Goal: Task Accomplishment & Management: Manage account settings

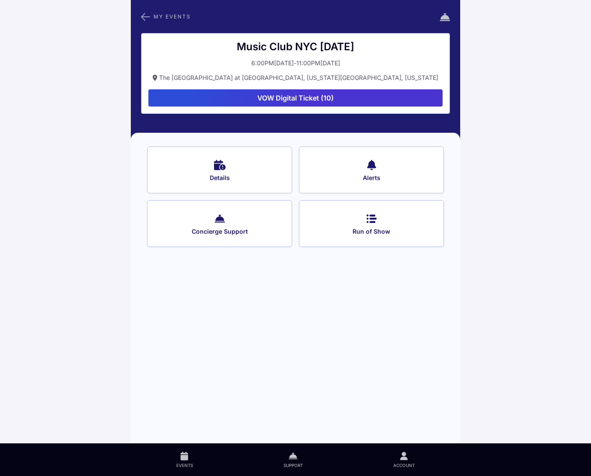
click at [285, 97] on button "VOW Digital Ticket (10)" at bounding box center [296, 97] width 294 height 17
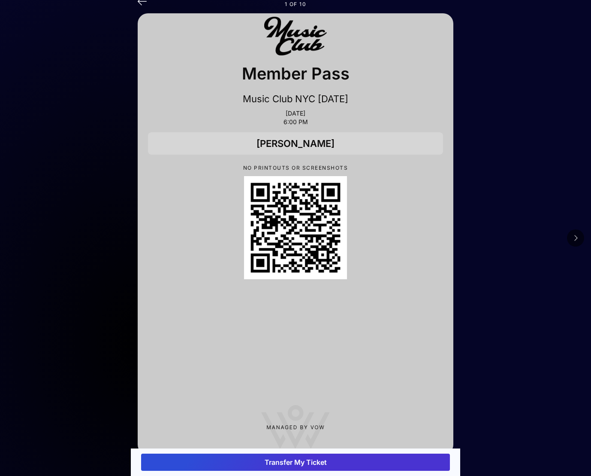
scroll to position [24, 0]
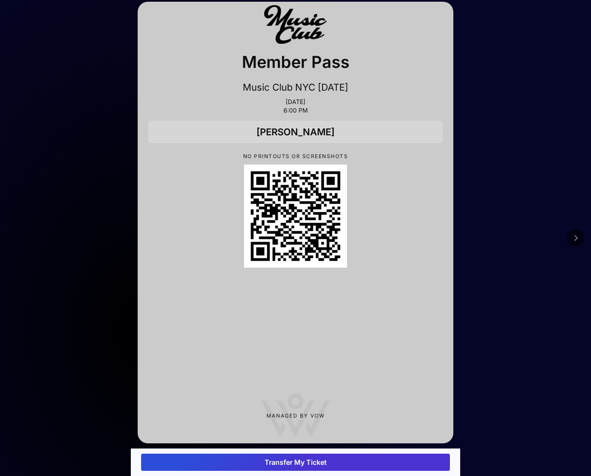
click at [303, 460] on button "Transfer My Ticket" at bounding box center [295, 461] width 309 height 17
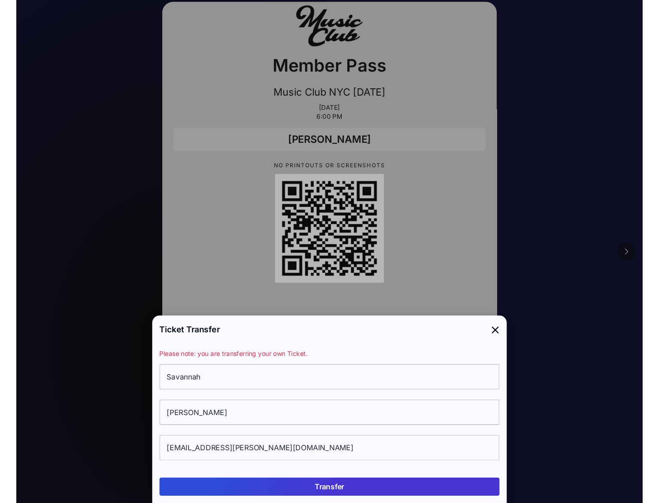
scroll to position [0, 0]
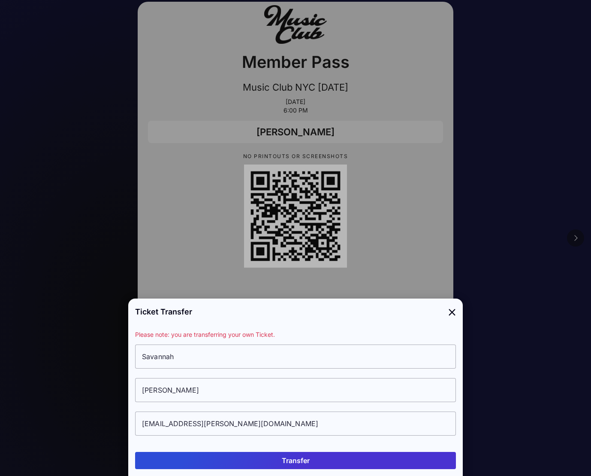
click at [199, 361] on input "Savannah" at bounding box center [295, 356] width 321 height 24
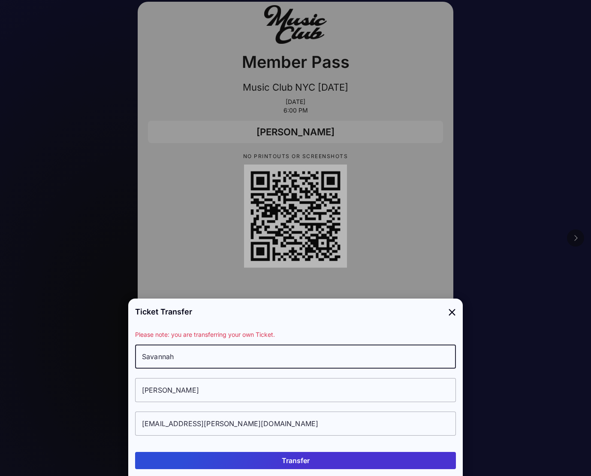
drag, startPoint x: 204, startPoint y: 355, endPoint x: 133, endPoint y: 356, distance: 71.3
click at [133, 356] on div "Please note: you are transferring your own Ticket. Savannah Fairbank sfairbank@…" at bounding box center [295, 387] width 335 height 115
type input "John"
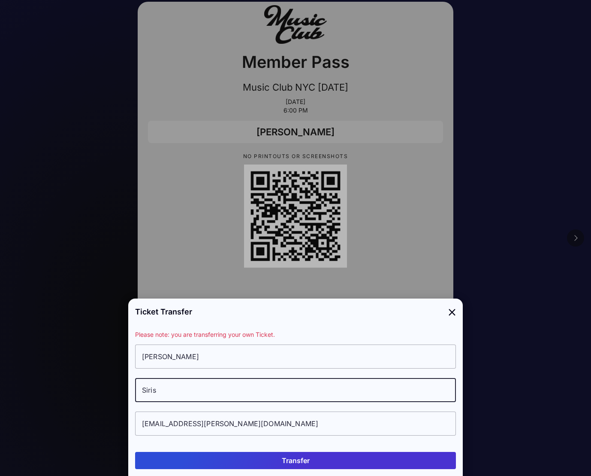
type input "Siris"
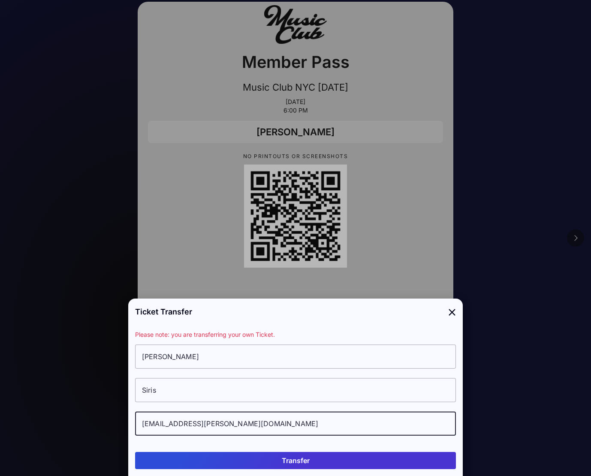
paste input "jsiris@hotmail"
type input "jsiris@hotmail.com"
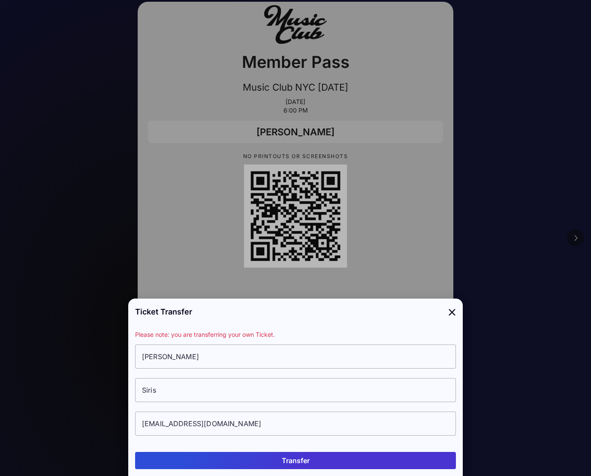
click at [298, 463] on button "Transfer" at bounding box center [295, 460] width 321 height 17
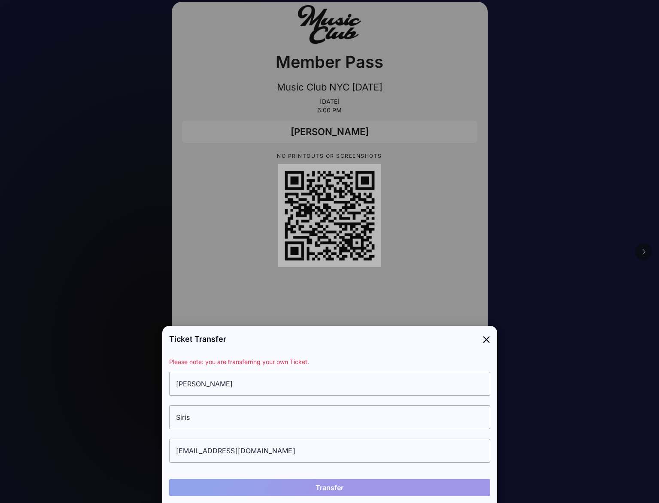
click at [489, 340] on icon at bounding box center [486, 339] width 8 height 12
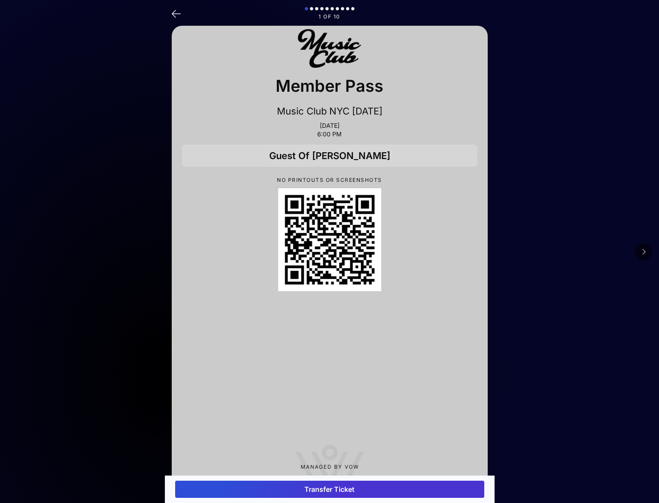
click at [173, 13] on icon at bounding box center [176, 13] width 9 height 12
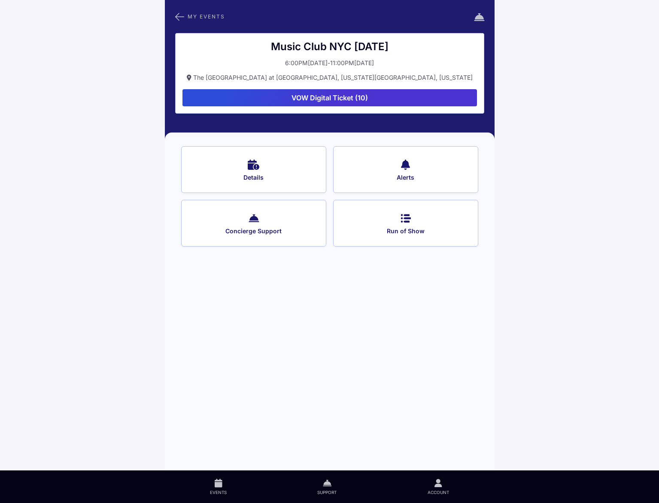
click at [344, 91] on button "VOW Digital Ticket (10)" at bounding box center [329, 97] width 294 height 17
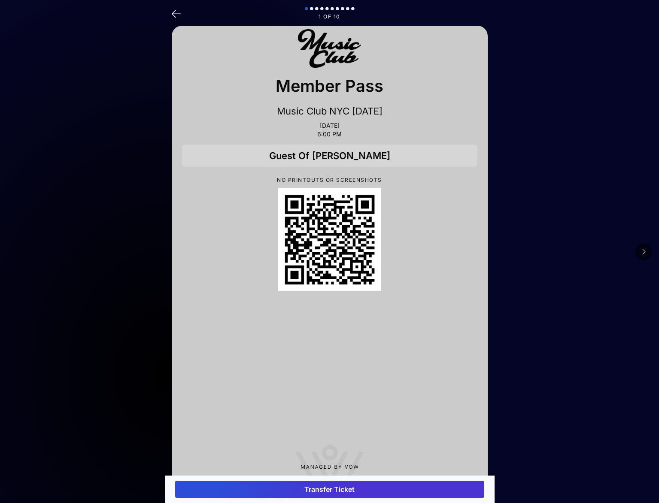
click at [327, 491] on button "Transfer Ticket" at bounding box center [329, 489] width 309 height 17
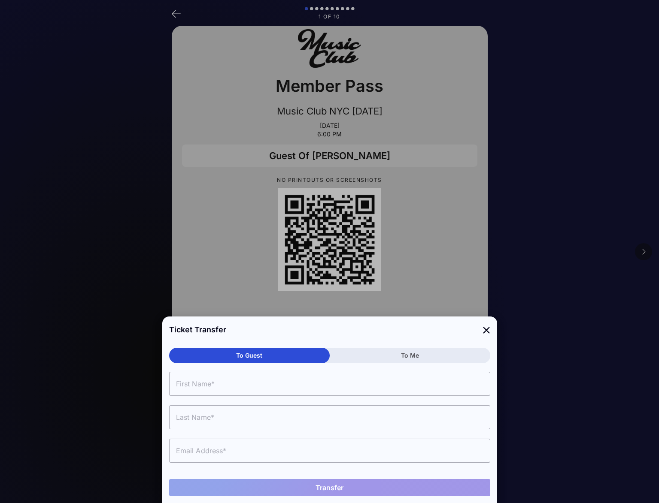
click at [220, 383] on input "text" at bounding box center [329, 384] width 321 height 24
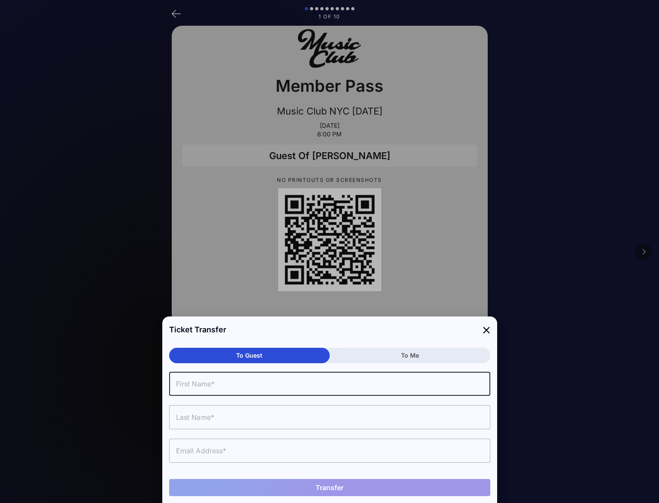
click at [206, 383] on input "text" at bounding box center [329, 384] width 321 height 24
type input "John"
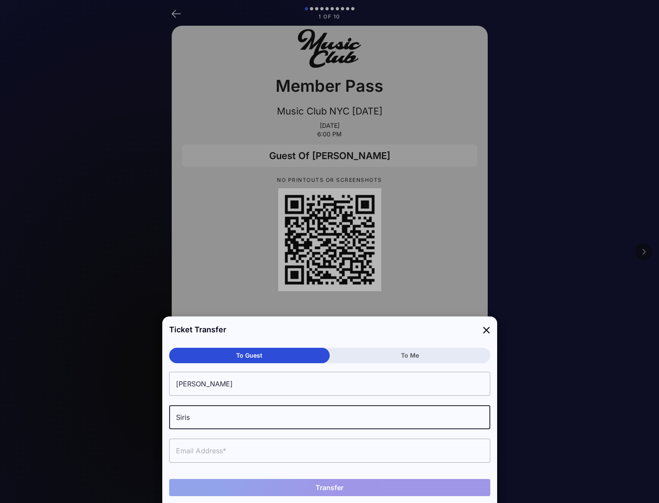
type input "Siris"
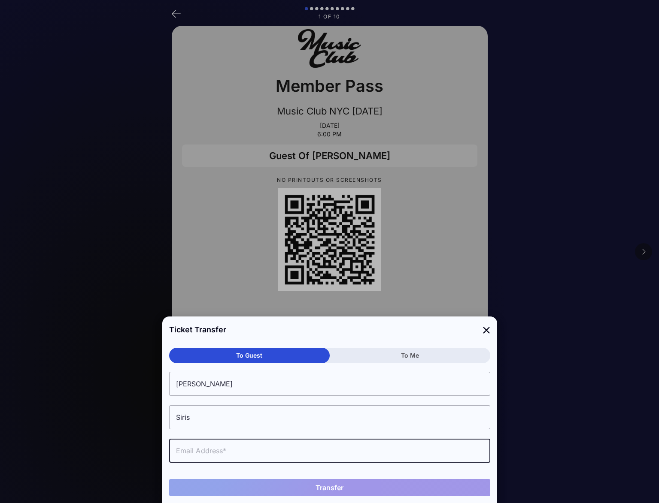
paste input "jsiris@hotmail.com"
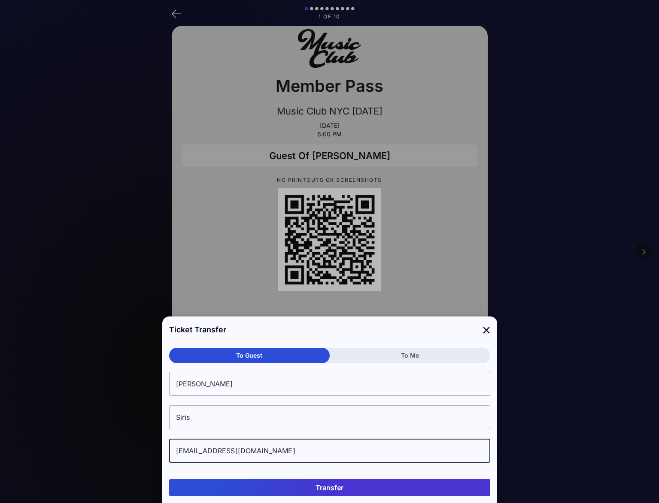
type input "jsiris@hotmail.com"
click at [329, 488] on button "Transfer" at bounding box center [329, 487] width 321 height 17
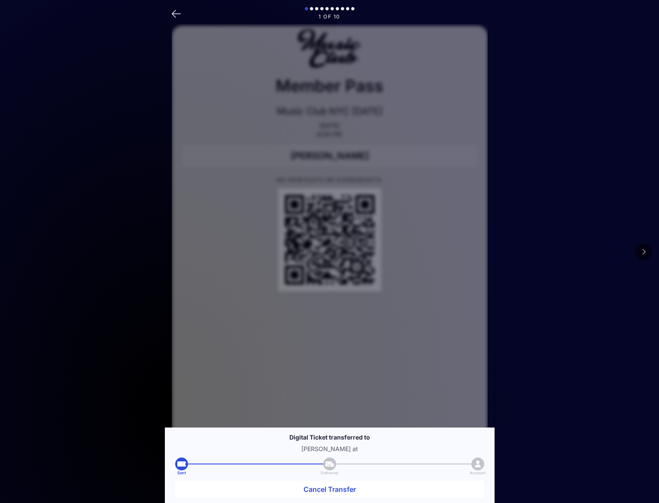
click at [564, 215] on main "1 of 10 Member Pass Music Club NYC 10/3/25 Oct 03, 2025 6:00 PM John Siris NO P…" at bounding box center [329, 288] width 659 height 576
click at [644, 252] on icon at bounding box center [643, 252] width 4 height 7
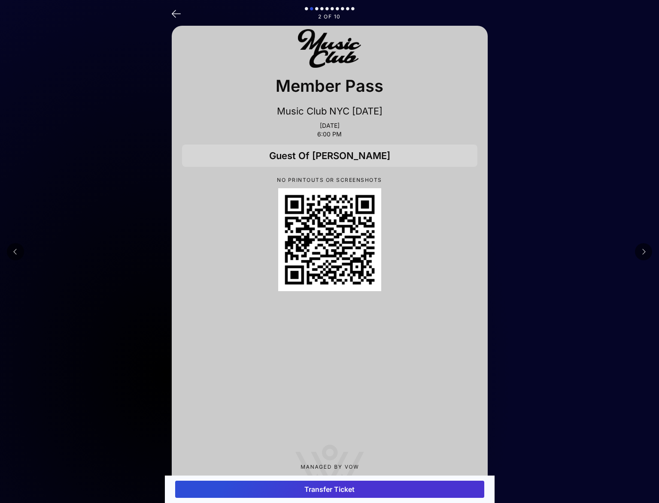
click at [334, 491] on button "Transfer Ticket" at bounding box center [329, 489] width 309 height 17
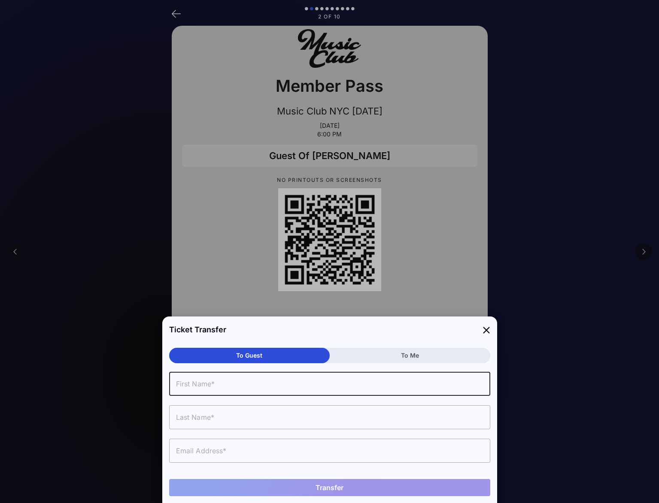
click at [261, 385] on input "text" at bounding box center [329, 384] width 321 height 24
type input "Cliff"
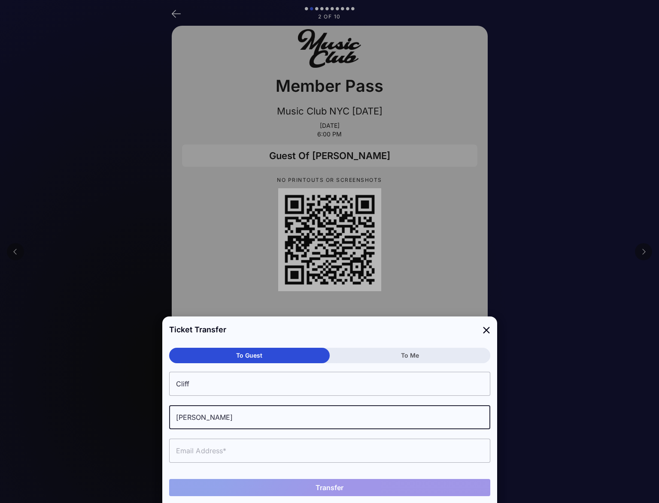
type input "Greenberg"
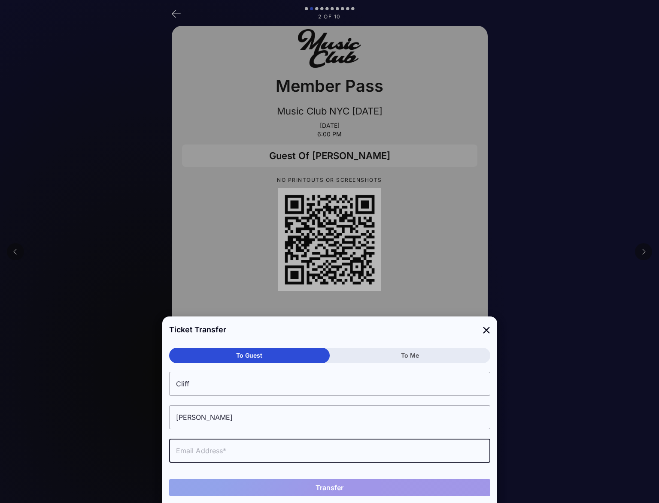
click at [209, 454] on input "text" at bounding box center [329, 451] width 321 height 24
paste input "CGreenberg@baroncapitalgroup.com"
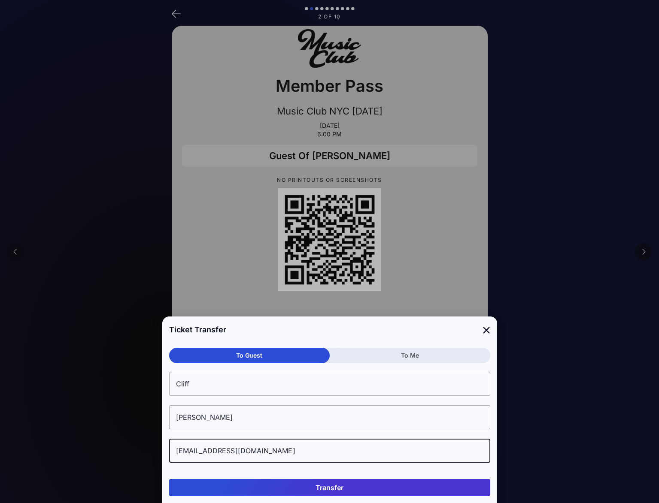
click at [331, 487] on button "Transfer" at bounding box center [329, 487] width 321 height 17
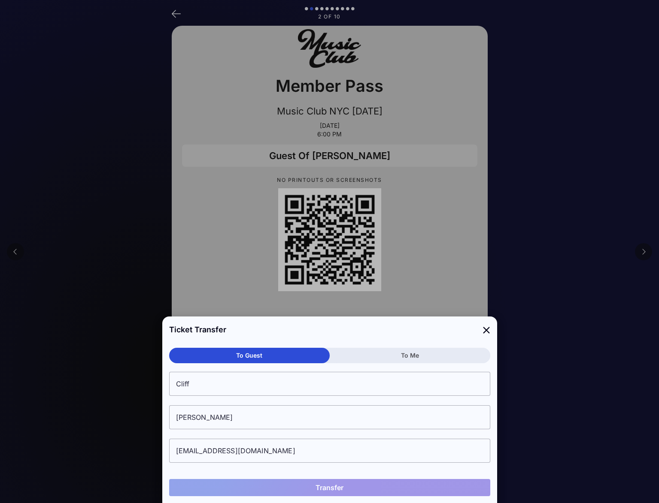
type input "cgreenberg@baroncapitalgroup.com"
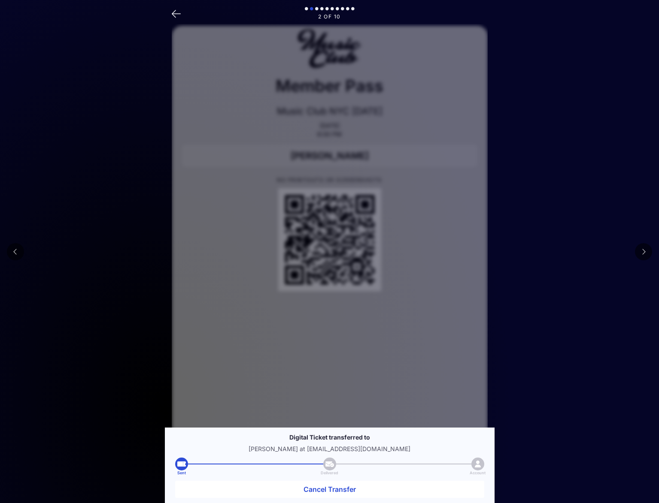
click at [645, 252] on icon at bounding box center [643, 252] width 4 height 7
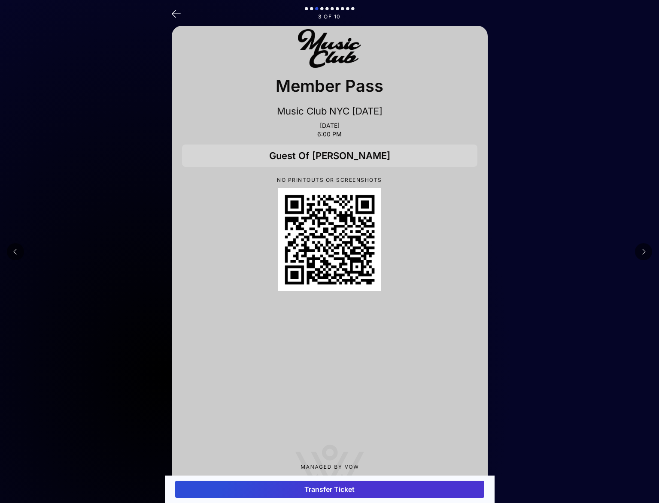
click at [320, 491] on button "Transfer Ticket" at bounding box center [329, 489] width 309 height 17
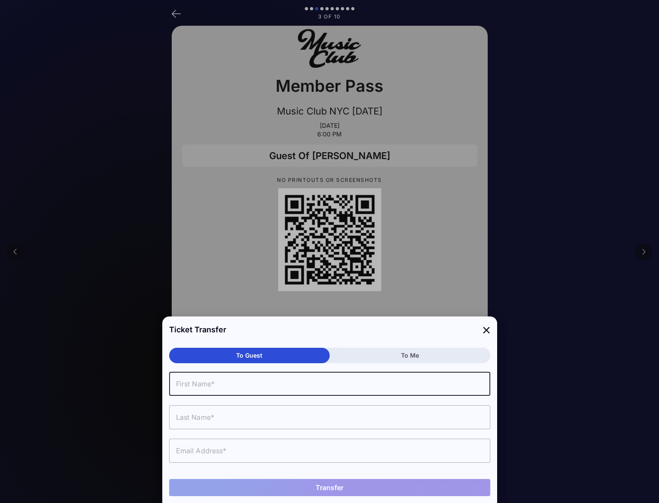
click at [249, 388] on input "text" at bounding box center [329, 384] width 321 height 24
type input "Cliff"
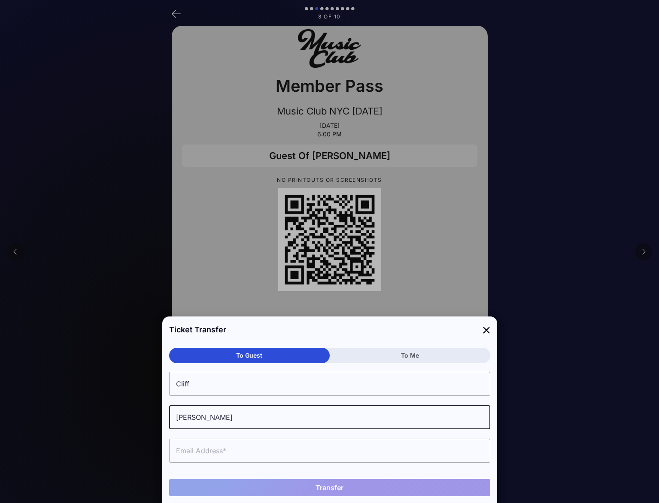
type input "Greenberg"
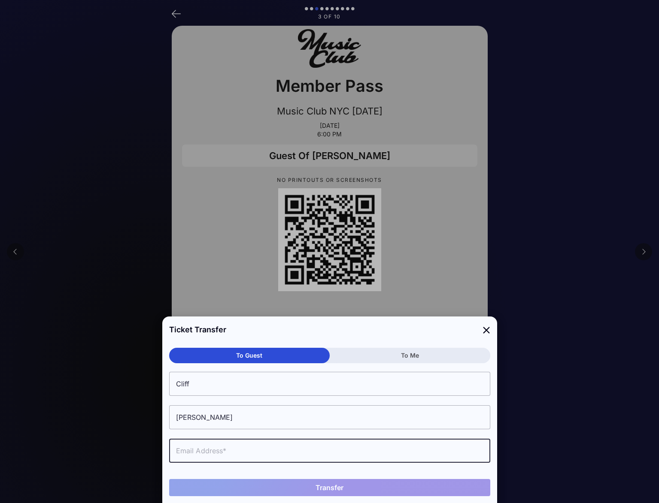
paste input "CGreenberg@baroncapitalgroup.com"
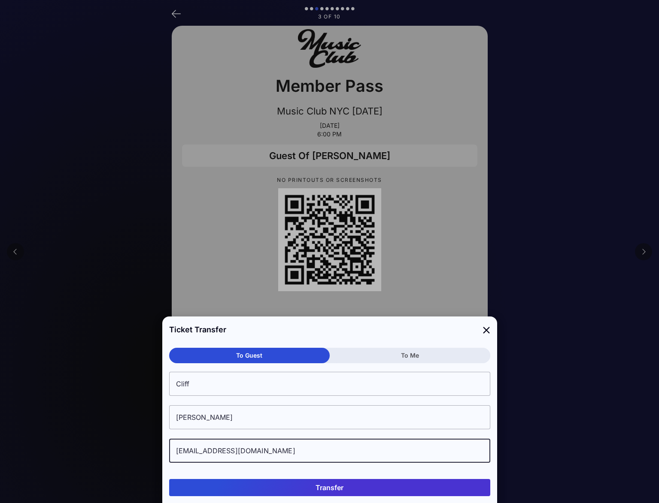
type input "CGreenberg@baroncapitalgroup.com"
click at [298, 487] on button "Transfer" at bounding box center [329, 487] width 321 height 17
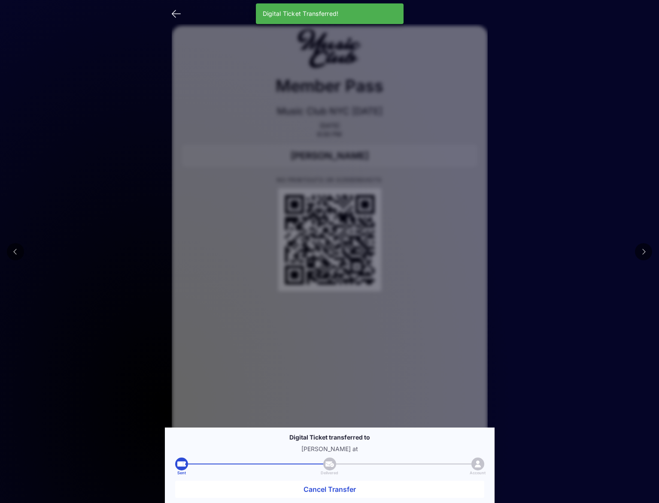
click at [642, 253] on icon at bounding box center [643, 252] width 4 height 7
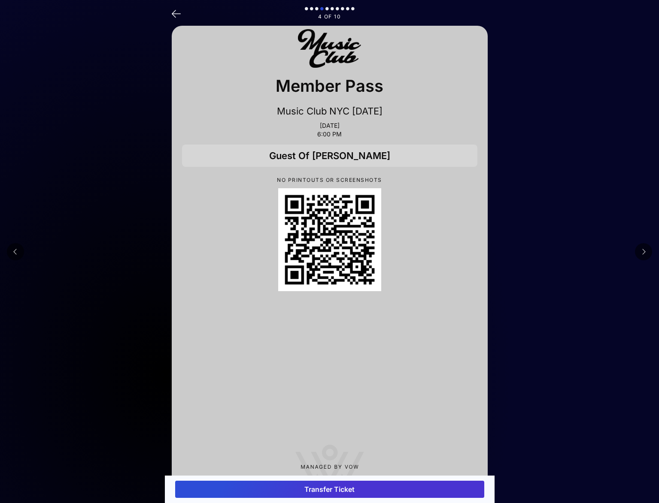
click at [334, 488] on button "Transfer Ticket" at bounding box center [329, 489] width 309 height 17
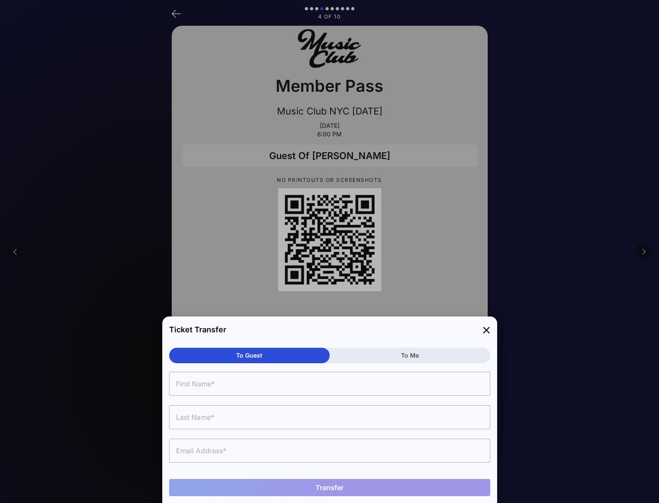
click at [222, 388] on input "text" at bounding box center [329, 384] width 321 height 24
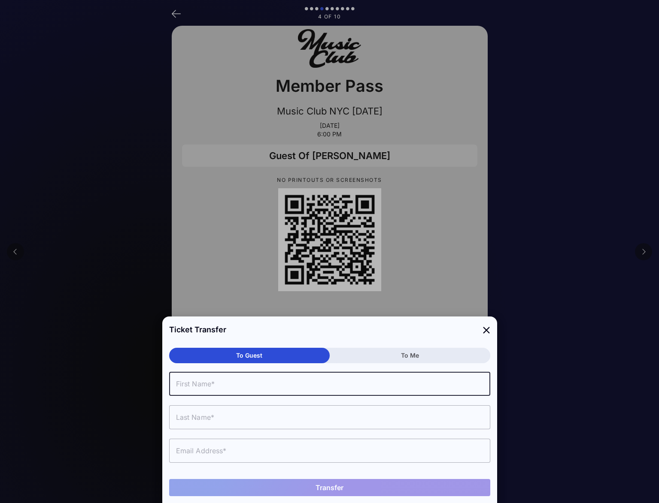
paste input "[PERSON_NAME]"
drag, startPoint x: 243, startPoint y: 384, endPoint x: 205, endPoint y: 386, distance: 38.7
click at [205, 386] on input "[PERSON_NAME]" at bounding box center [329, 384] width 321 height 24
type input "Michael"
click at [193, 422] on input "text" at bounding box center [329, 418] width 321 height 24
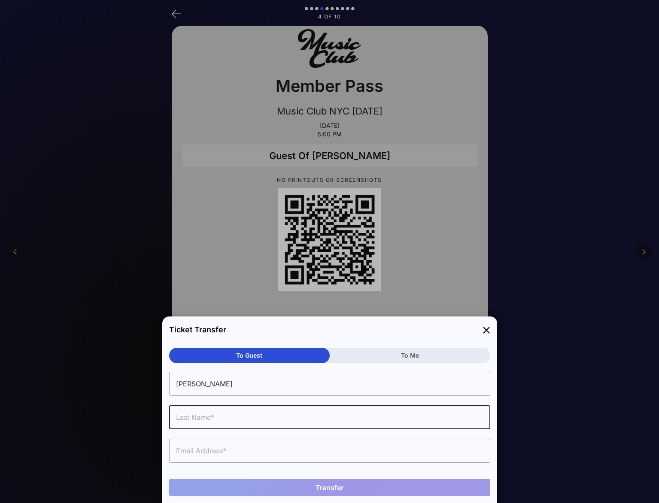
paste input "Nierenberg"
type input "Nierenberg"
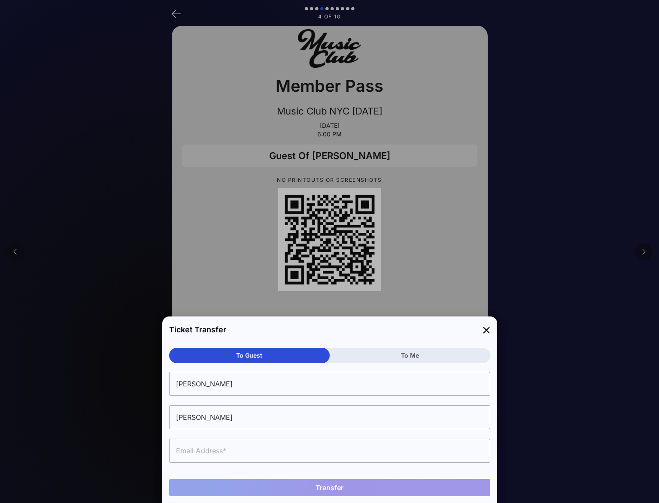
click at [268, 451] on input "text" at bounding box center [329, 451] width 321 height 24
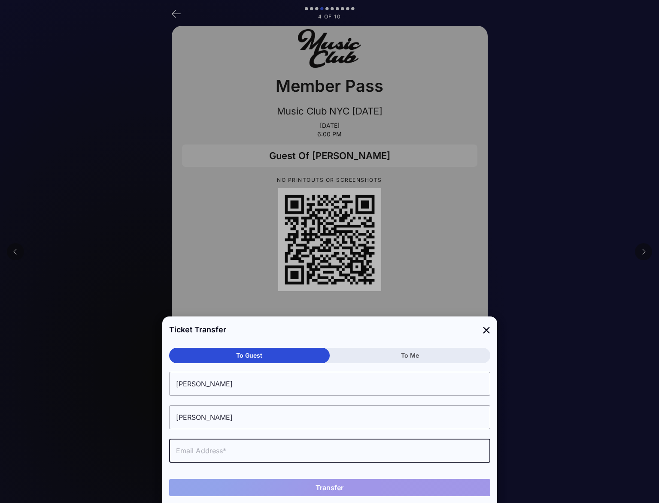
paste input "mnierenberg@rithmcap.com"
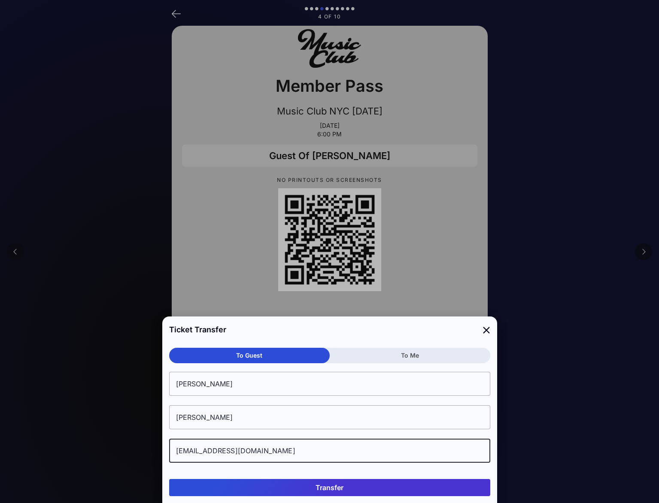
type input "mnierenberg@rithmcap.com"
click at [333, 488] on button "Transfer" at bounding box center [329, 487] width 321 height 17
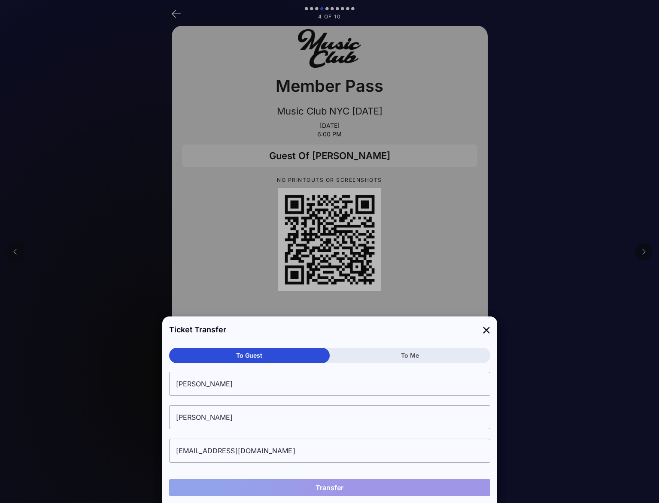
type input "Michael"
type input "Nierenberg"
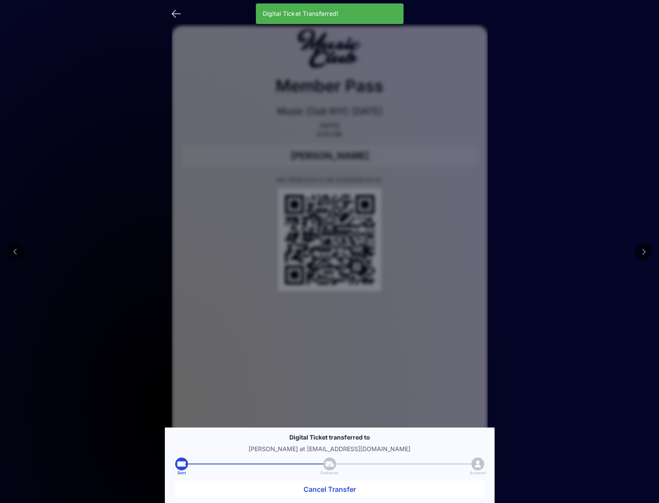
click at [643, 249] on icon at bounding box center [643, 252] width 4 height 7
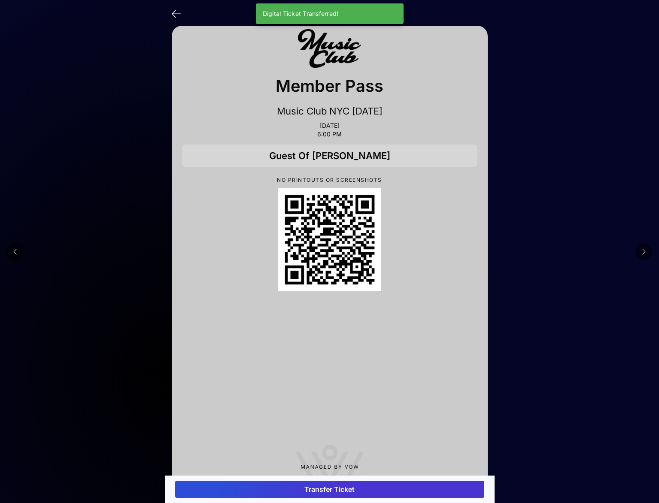
click at [331, 487] on button "Transfer Ticket" at bounding box center [329, 489] width 309 height 17
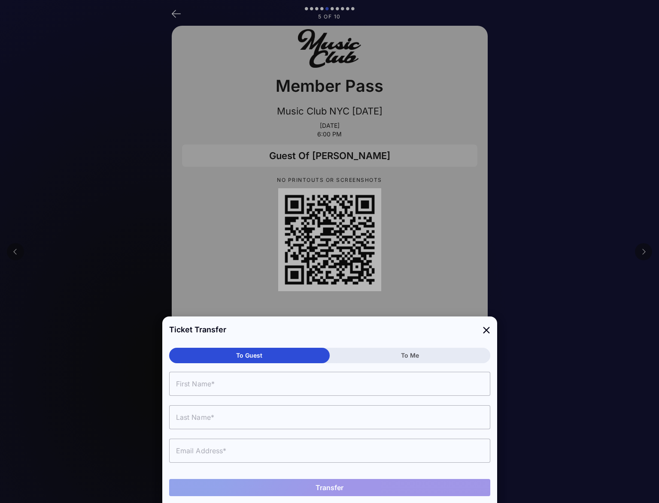
click at [212, 449] on input "text" at bounding box center [329, 451] width 321 height 24
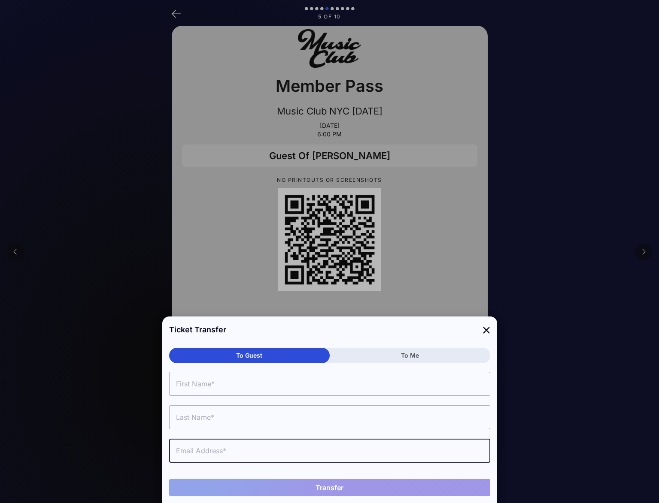
paste input "mnierenberg@rithmcap.com"
type input "mnierenberg@rithmcap.com"
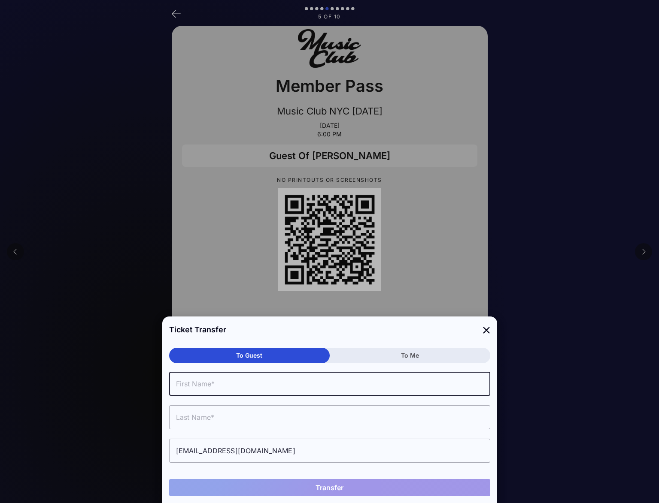
click at [209, 386] on input "text" at bounding box center [329, 384] width 321 height 24
paste input "[PERSON_NAME]"
drag, startPoint x: 199, startPoint y: 382, endPoint x: 205, endPoint y: 385, distance: 6.1
click at [205, 385] on input "[PERSON_NAME]" at bounding box center [329, 384] width 321 height 24
type input "[PERSON_NAME]"
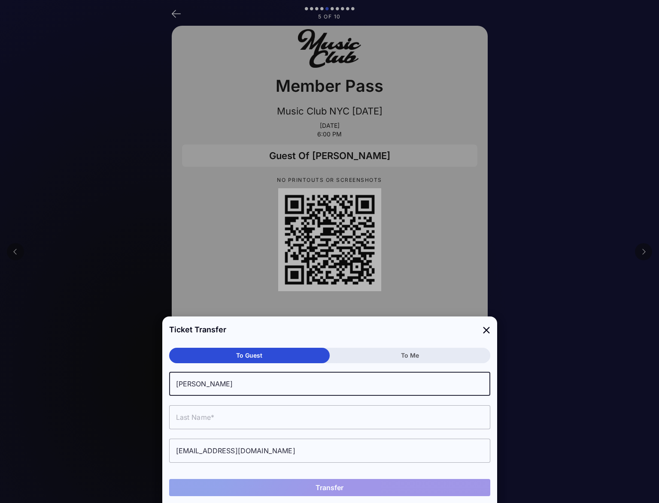
click at [205, 416] on input "text" at bounding box center [329, 418] width 321 height 24
paste input "Nierenberg"
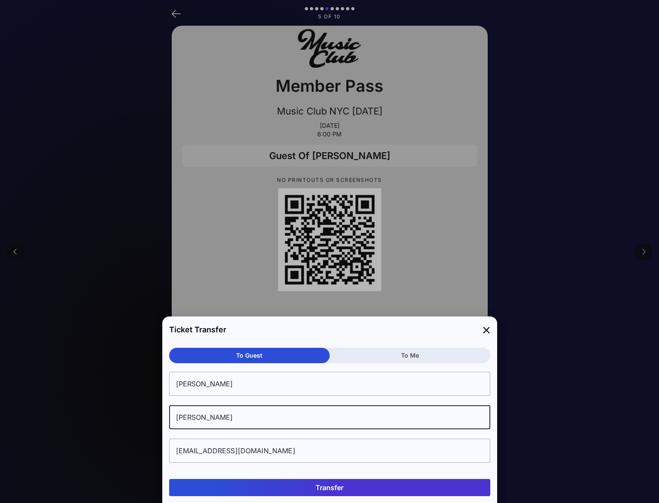
type input "Nierenberg"
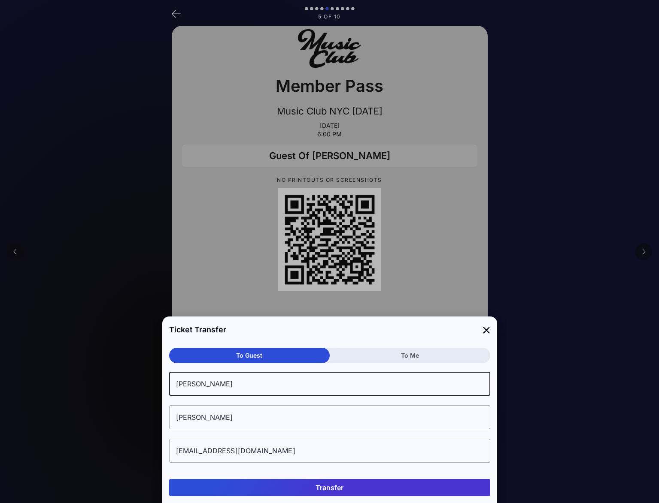
drag, startPoint x: 227, startPoint y: 383, endPoint x: 206, endPoint y: 385, distance: 22.0
click at [206, 385] on input "[PERSON_NAME]" at bounding box center [329, 384] width 321 height 24
click at [330, 489] on button "Transfer" at bounding box center [329, 487] width 321 height 17
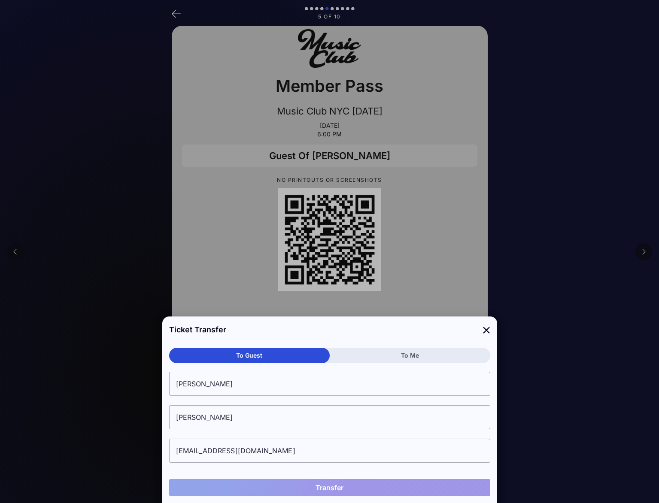
type input "Michael"
type input "Nierenberg"
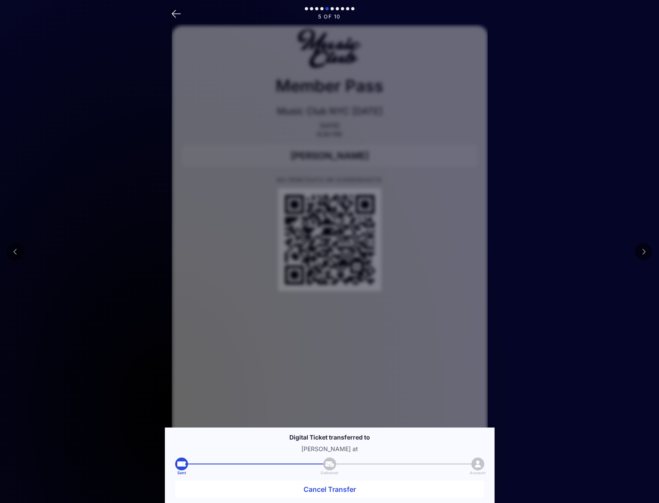
click at [642, 250] on icon at bounding box center [643, 252] width 4 height 7
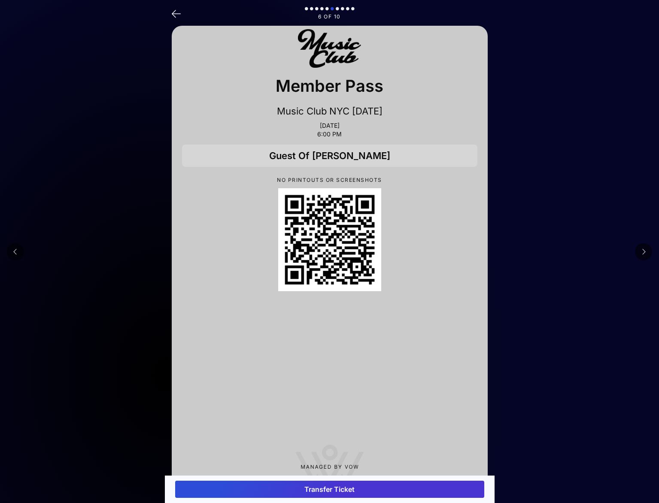
click at [326, 489] on button "Transfer Ticket" at bounding box center [329, 489] width 309 height 17
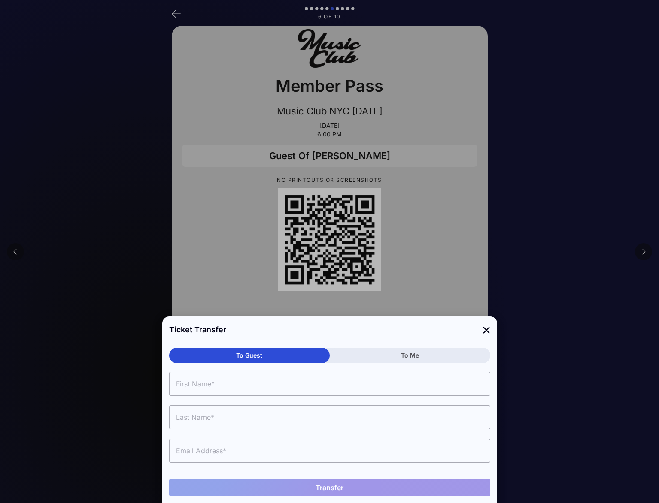
click at [198, 448] on input "text" at bounding box center [329, 451] width 321 height 24
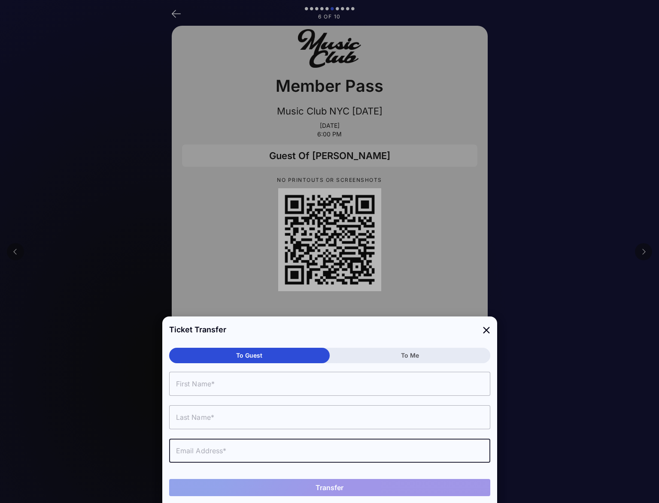
click at [201, 412] on input "text" at bounding box center [329, 418] width 321 height 24
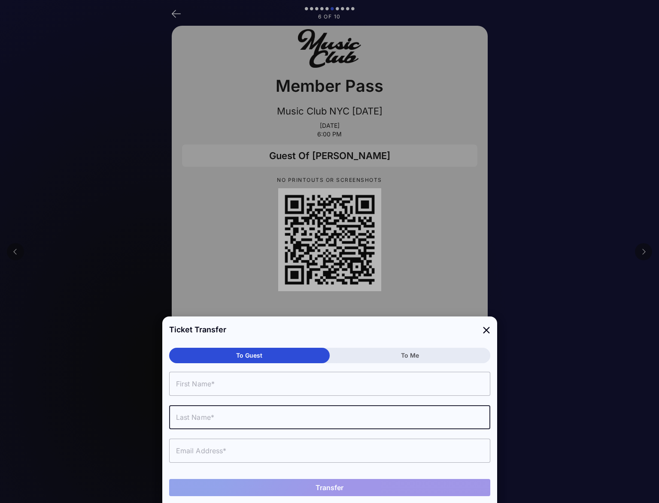
paste input "Nierenberg"
type input "Nierenberg"
click at [208, 388] on input "text" at bounding box center [329, 384] width 321 height 24
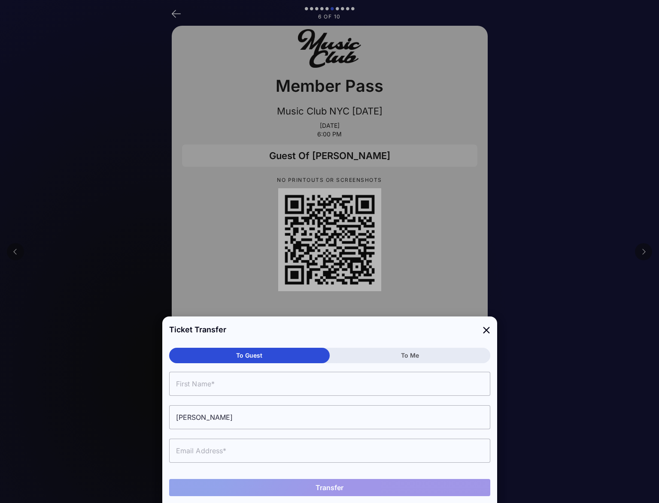
click at [303, 447] on input "text" at bounding box center [329, 451] width 321 height 24
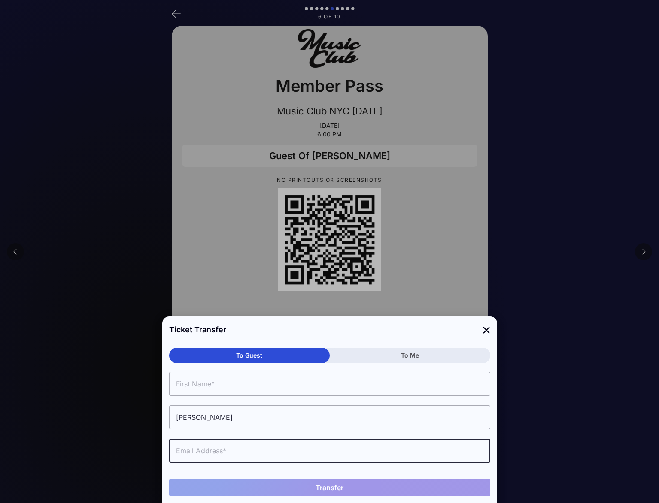
click at [175, 383] on input "text" at bounding box center [329, 384] width 321 height 24
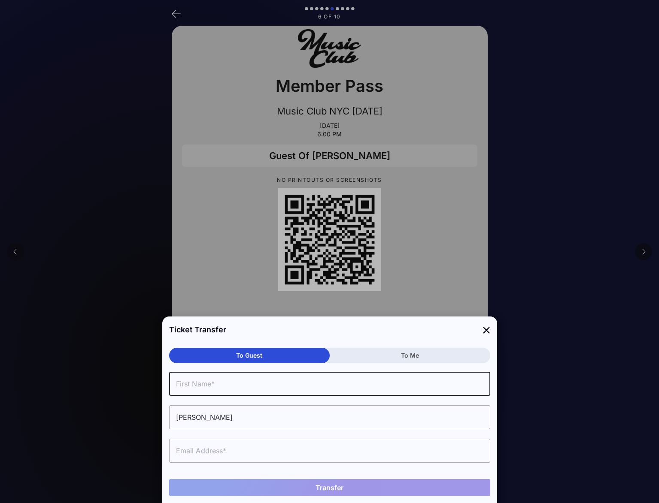
paste input "Michael"
type input "Michael"
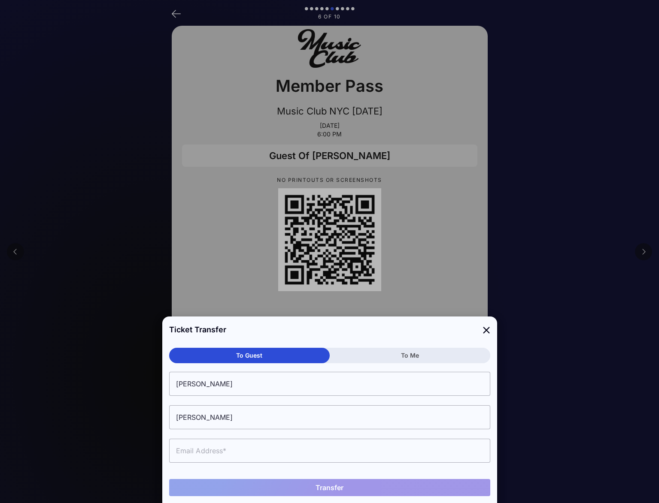
click at [261, 451] on input "text" at bounding box center [329, 451] width 321 height 24
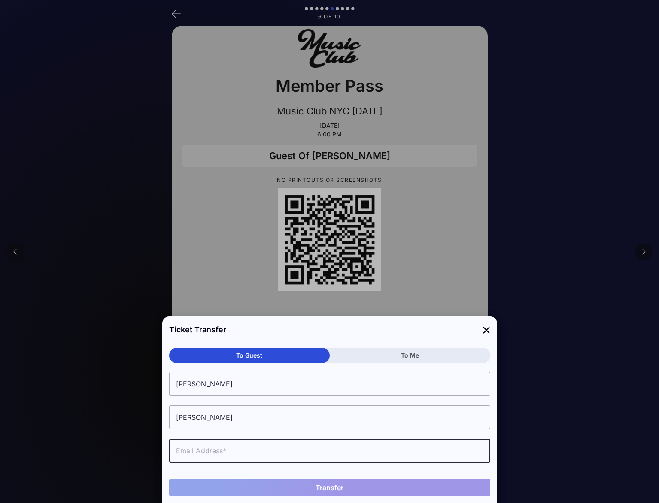
paste input "mnierenberg@rithmcap.com"
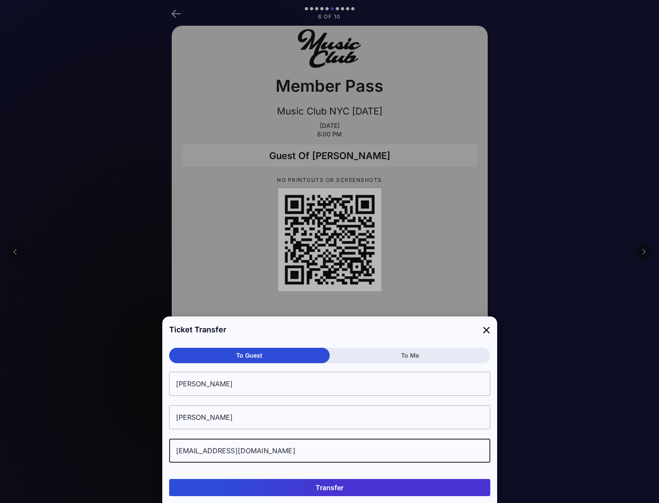
type input "mnierenberg@rithmcap.com"
click at [342, 484] on button "Transfer" at bounding box center [329, 487] width 321 height 17
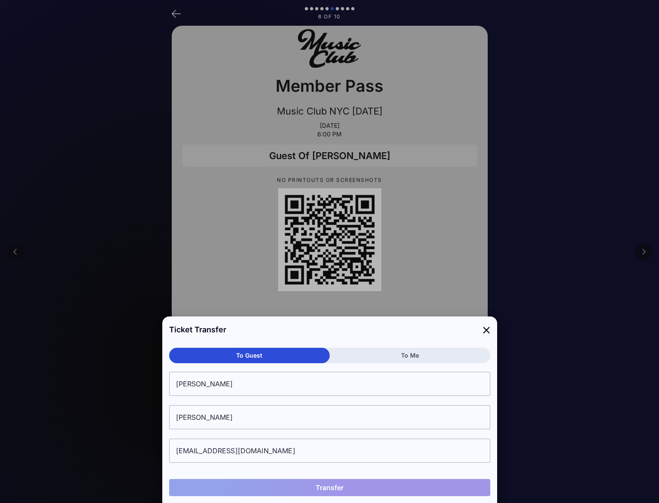
type input "Michael"
type input "Nierenberg"
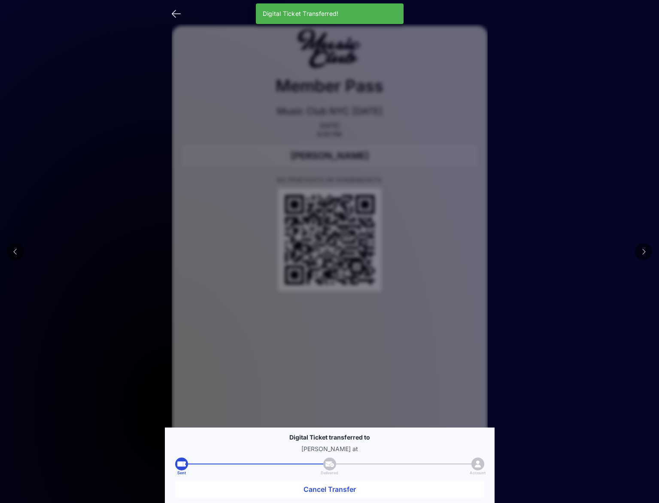
click at [641, 253] on button at bounding box center [643, 251] width 17 height 17
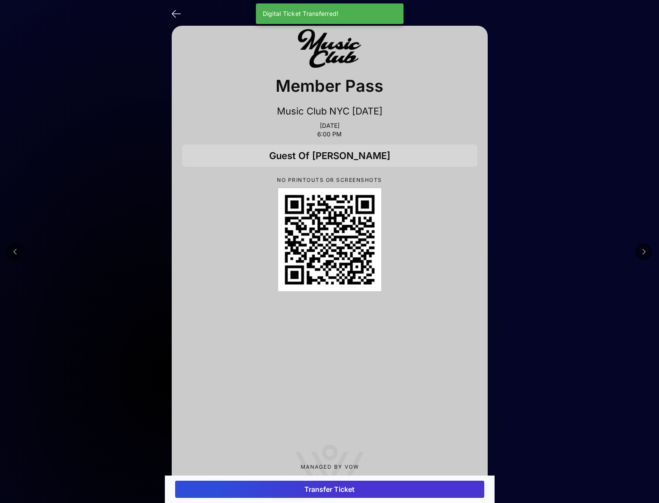
click at [353, 493] on button "Transfer Ticket" at bounding box center [329, 489] width 309 height 17
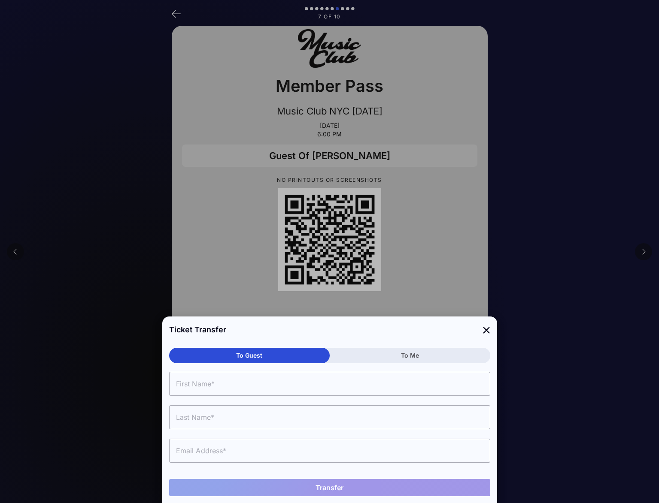
click at [230, 446] on input "text" at bounding box center [329, 451] width 321 height 24
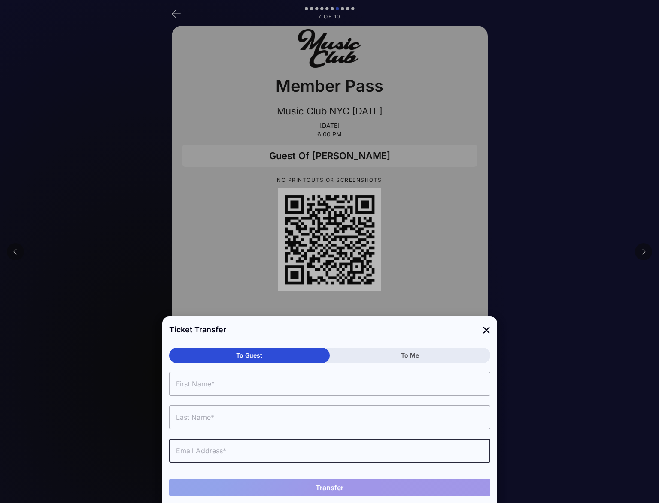
paste input "mnierenberg@rithmcap.com"
type input "mnierenberg@rithmcap.com"
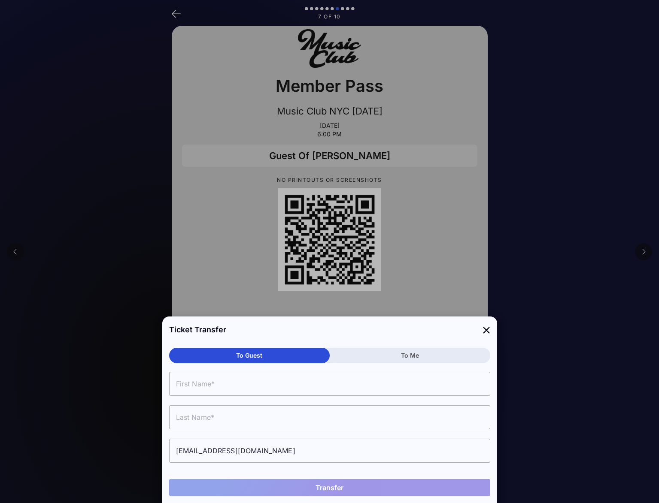
click at [201, 414] on input "text" at bounding box center [329, 418] width 321 height 24
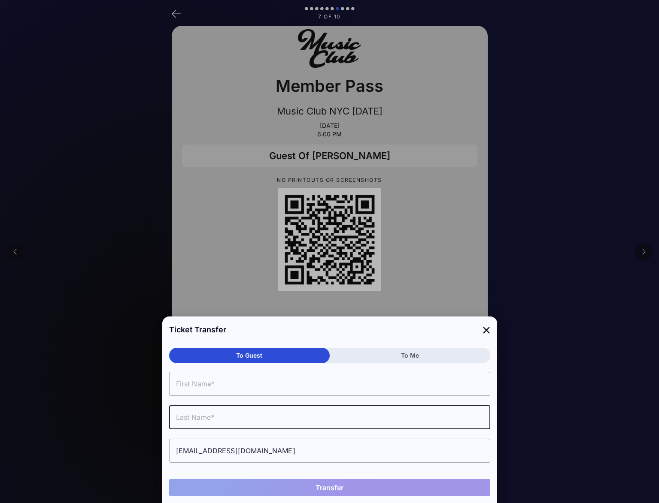
paste input "Nierenberg"
type input "Nierenberg"
click at [200, 384] on input "text" at bounding box center [329, 384] width 321 height 24
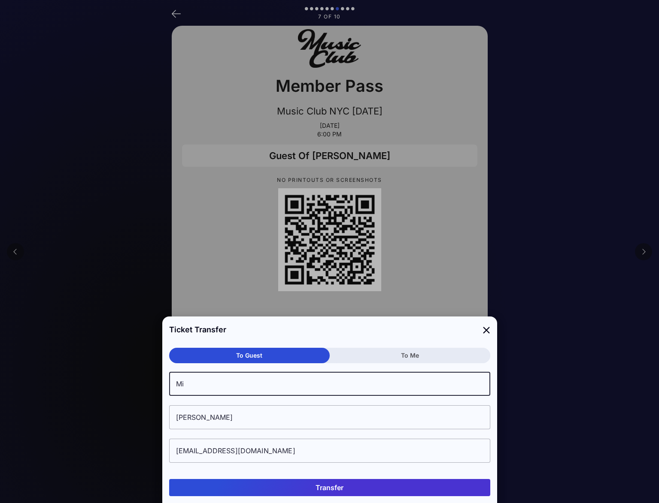
type input "M"
type input "Michael"
click at [358, 491] on button "Transfer" at bounding box center [329, 487] width 321 height 17
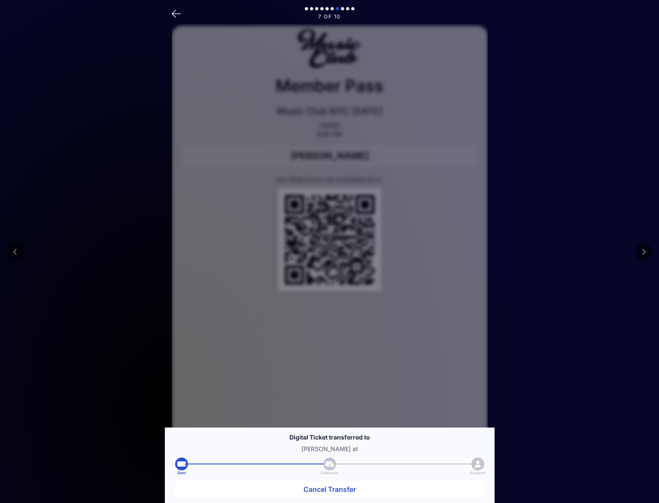
click at [646, 251] on button at bounding box center [643, 251] width 17 height 17
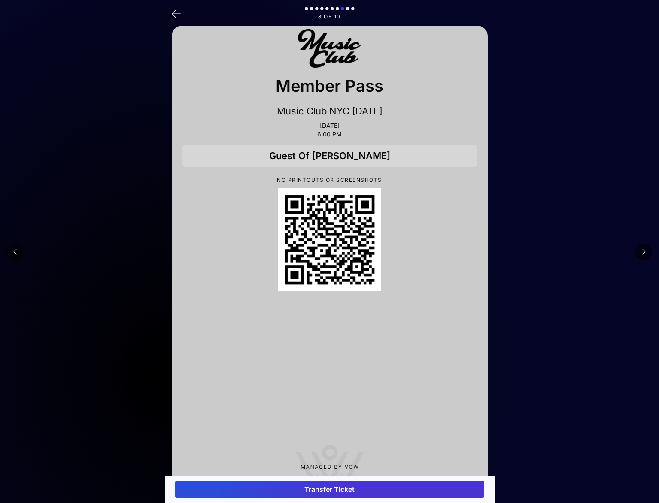
click at [331, 494] on button "Transfer Ticket" at bounding box center [329, 489] width 309 height 17
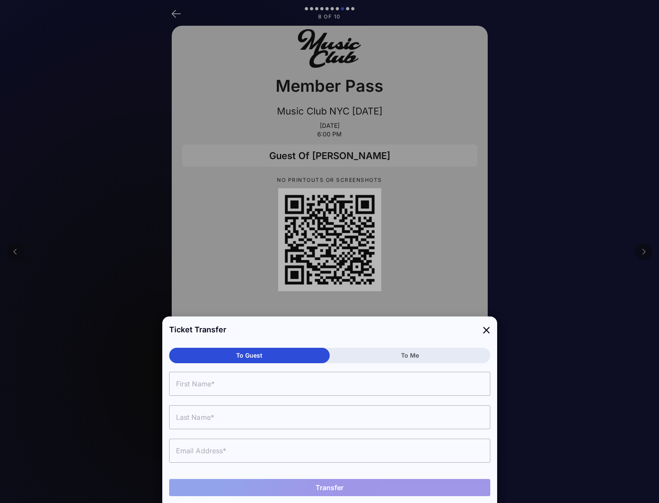
click at [208, 454] on input "text" at bounding box center [329, 451] width 321 height 24
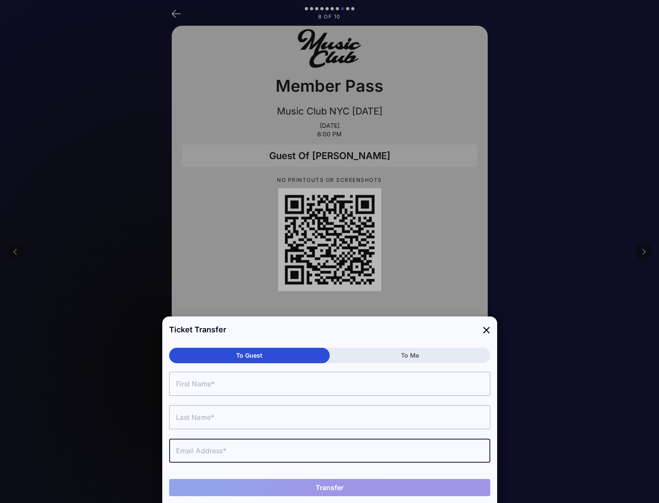
paste input "Nierenberg"
type input "Nierenberg"
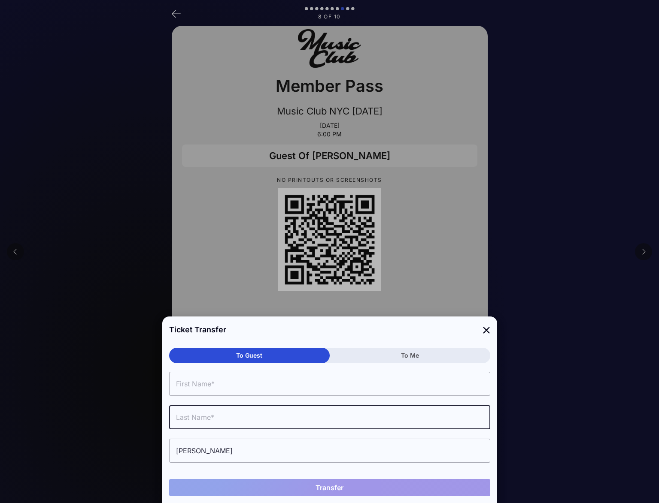
click at [215, 412] on input "text" at bounding box center [329, 418] width 321 height 24
paste input "Nierenberg"
type input "Nierenberg"
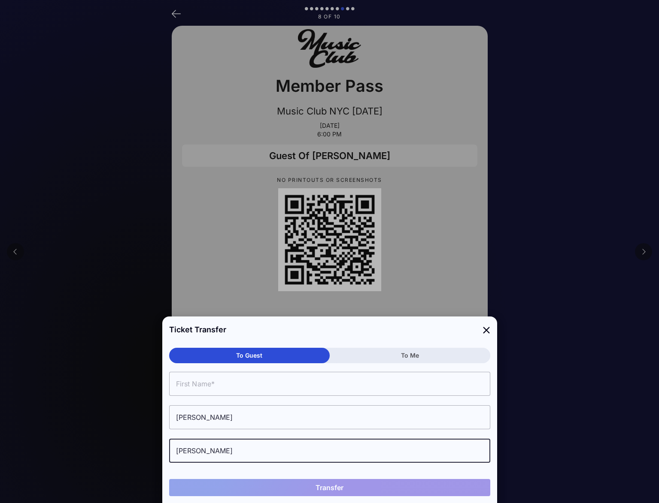
drag, startPoint x: 225, startPoint y: 451, endPoint x: 129, endPoint y: 450, distance: 96.2
click at [162, 450] on div "Ticket Transfer To Guest To Me Nierenberg Nierenberg Transfer" at bounding box center [329, 251] width 335 height 503
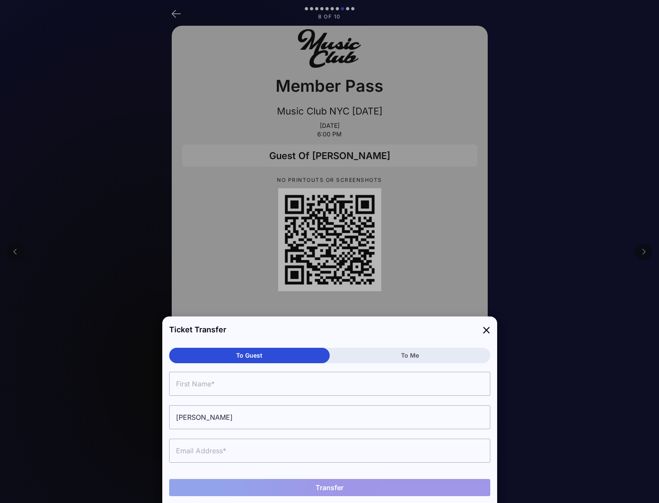
click at [192, 457] on input "text" at bounding box center [329, 451] width 321 height 24
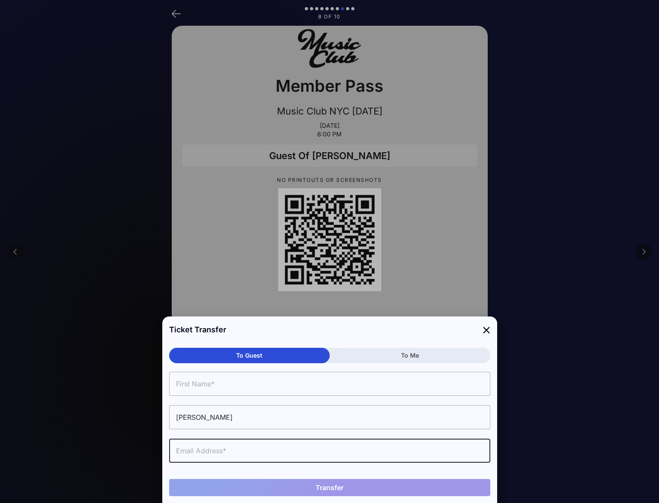
paste input "mnierenberg@rithmcap.com"
type input "mnierenberg@rithmcap.com"
click at [203, 381] on input "text" at bounding box center [329, 384] width 321 height 24
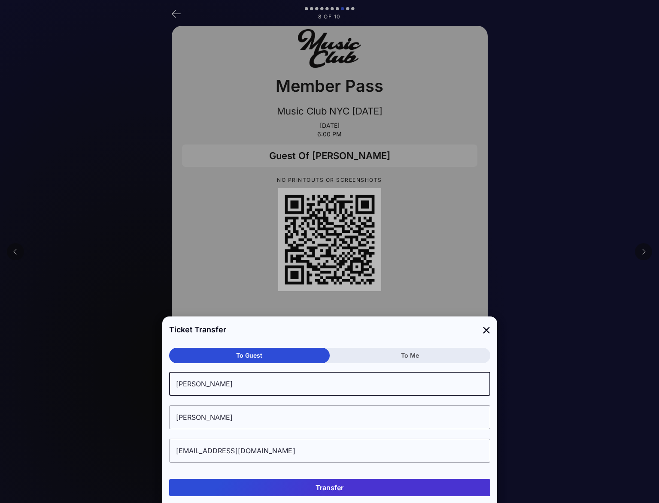
type input "Michael"
click at [345, 493] on button "Transfer" at bounding box center [329, 487] width 321 height 17
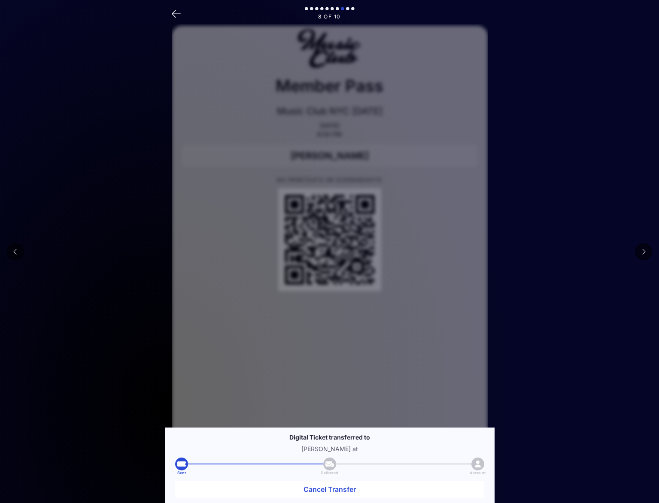
click at [645, 254] on icon at bounding box center [643, 252] width 4 height 7
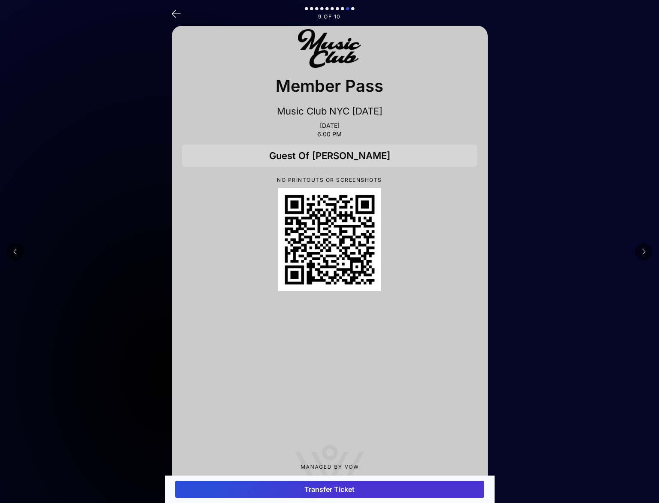
click at [315, 491] on button "Transfer Ticket" at bounding box center [329, 489] width 309 height 17
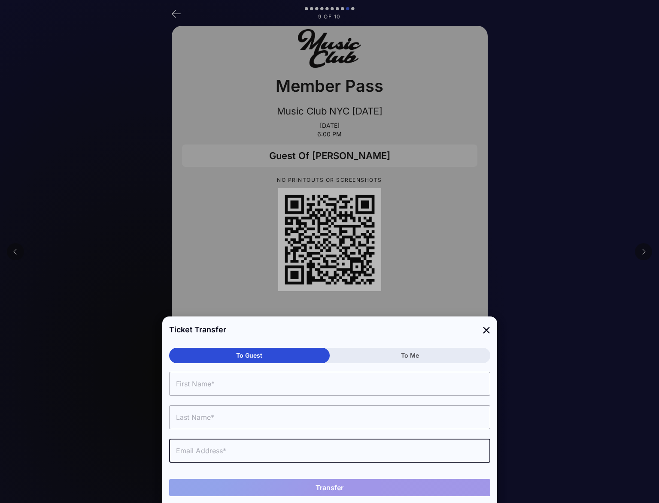
click at [201, 453] on input "text" at bounding box center [329, 451] width 321 height 24
paste input "mnierenberg@rithmcap.com"
type input "mnierenberg@rithmcap.com"
click at [206, 419] on input "text" at bounding box center [329, 418] width 321 height 24
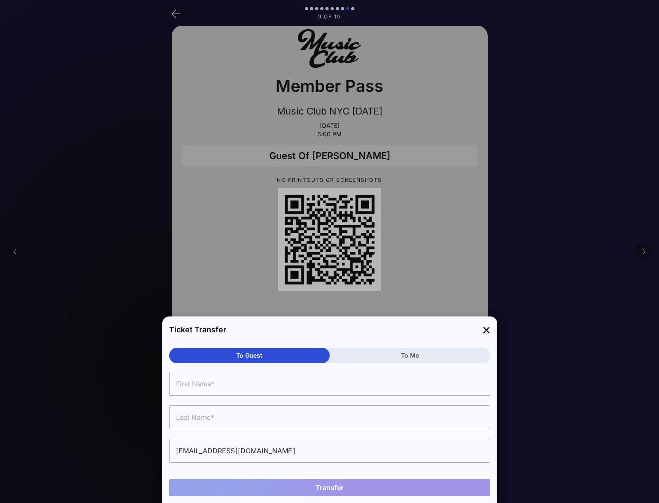
drag, startPoint x: 229, startPoint y: 415, endPoint x: 221, endPoint y: 409, distance: 9.9
click at [229, 415] on input "text" at bounding box center [329, 418] width 321 height 24
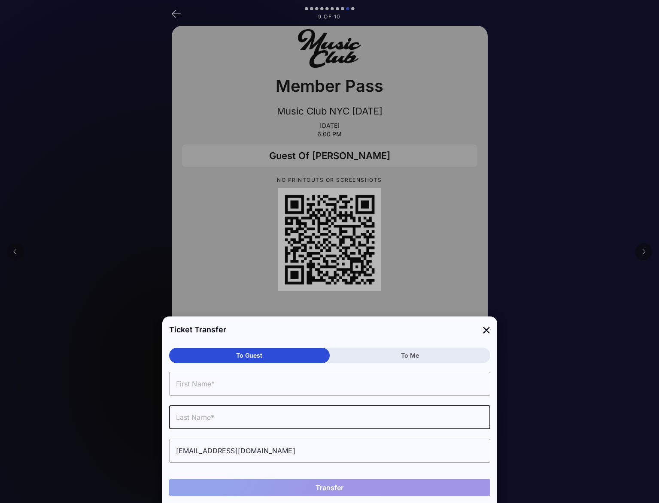
paste input "Nierenberg"
type input "Nierenberg"
click at [201, 386] on input "text" at bounding box center [329, 384] width 321 height 24
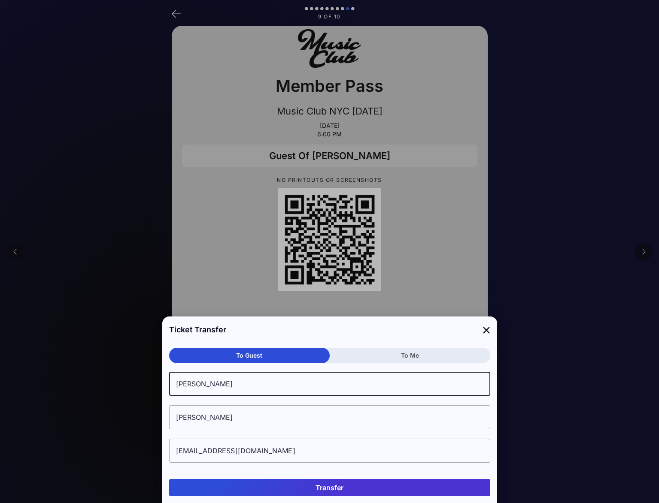
type input "Michael"
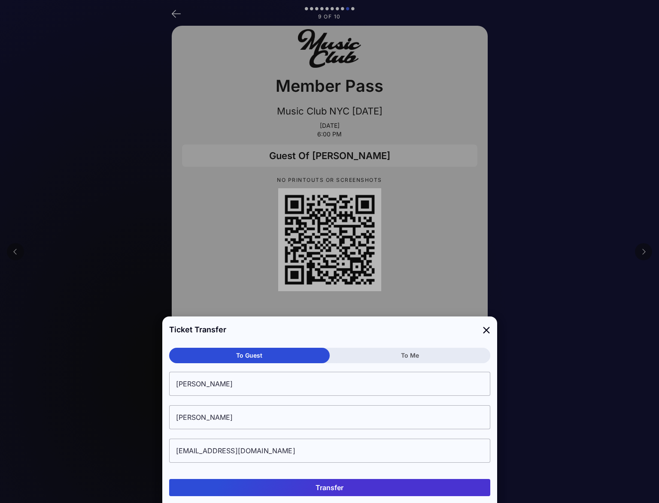
click at [343, 489] on button "Transfer" at bounding box center [329, 487] width 321 height 17
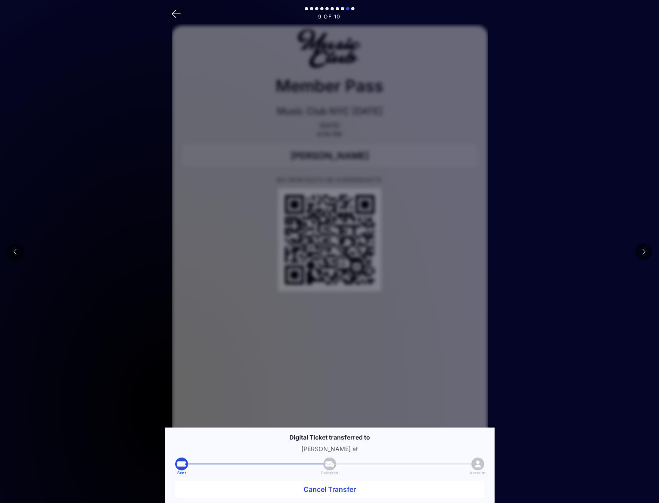
click at [584, 159] on main "9 of 10 Member Pass Music Club NYC 10/3/25 Oct 03, 2025 6:00 PM Michael Nierenb…" at bounding box center [329, 288] width 659 height 576
click at [173, 16] on icon at bounding box center [176, 13] width 9 height 12
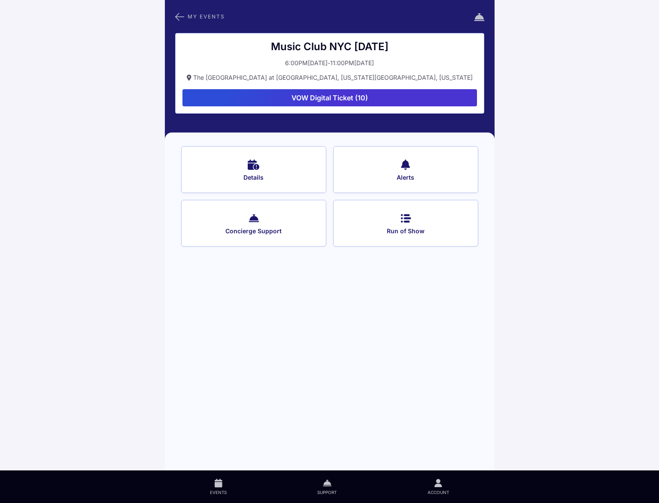
click at [322, 100] on button "VOW Digital Ticket (10)" at bounding box center [329, 97] width 294 height 17
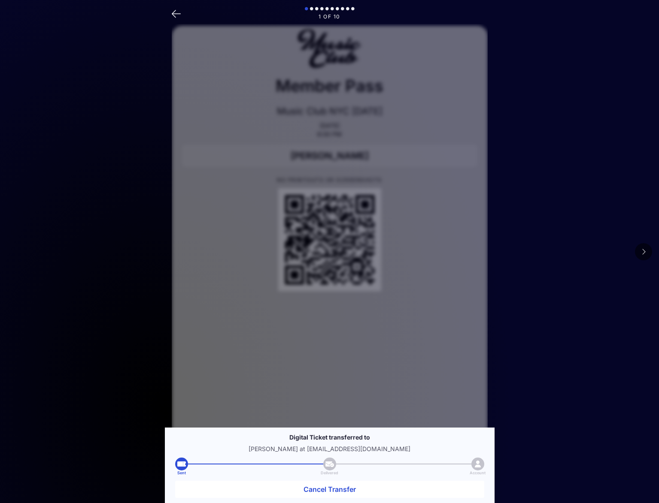
click at [643, 249] on icon at bounding box center [643, 252] width 4 height 7
click at [350, 451] on p "[PERSON_NAME] at" at bounding box center [329, 449] width 309 height 7
click at [15, 255] on icon at bounding box center [15, 252] width 4 height 7
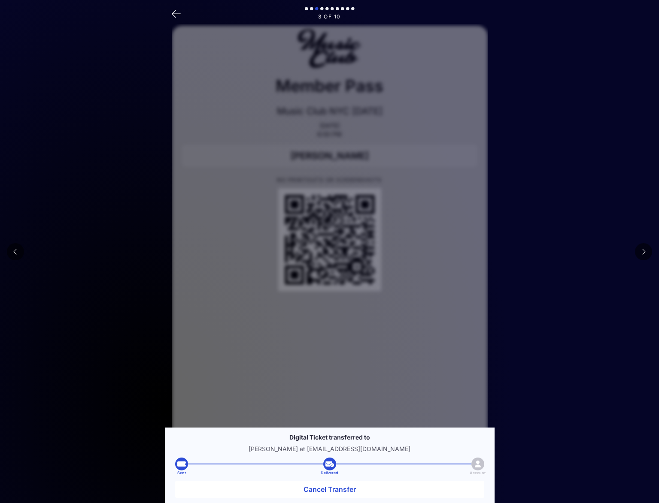
click at [15, 255] on icon at bounding box center [15, 252] width 4 height 7
click at [643, 255] on icon at bounding box center [643, 252] width 4 height 7
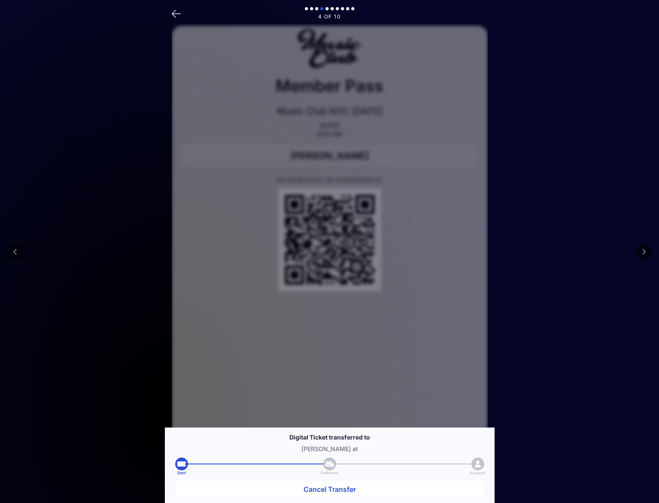
click at [325, 488] on button "Cancel Transfer" at bounding box center [329, 489] width 309 height 17
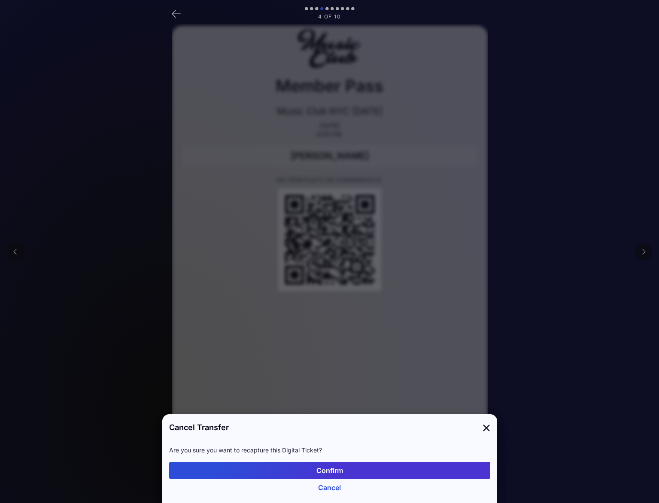
click at [325, 470] on button "Confirm" at bounding box center [329, 470] width 321 height 17
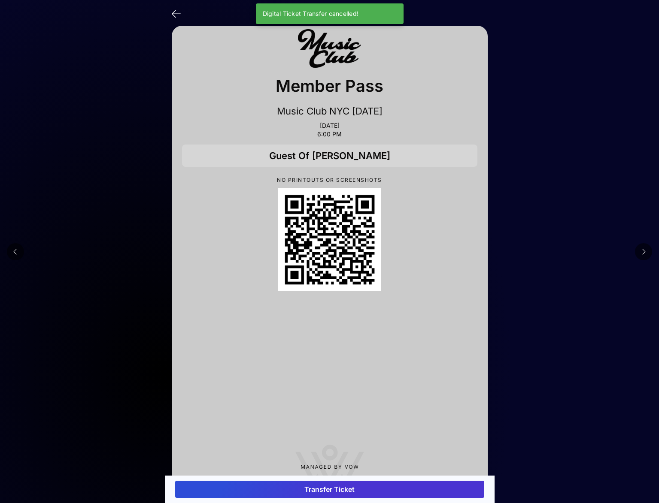
click at [519, 285] on main "4 of 10 Member Pass Music Club NYC 10/3/25 Oct 03, 2025 6:00 PM Guest Of Orrick…" at bounding box center [329, 264] width 659 height 528
click at [303, 491] on button "Transfer Ticket" at bounding box center [329, 489] width 309 height 17
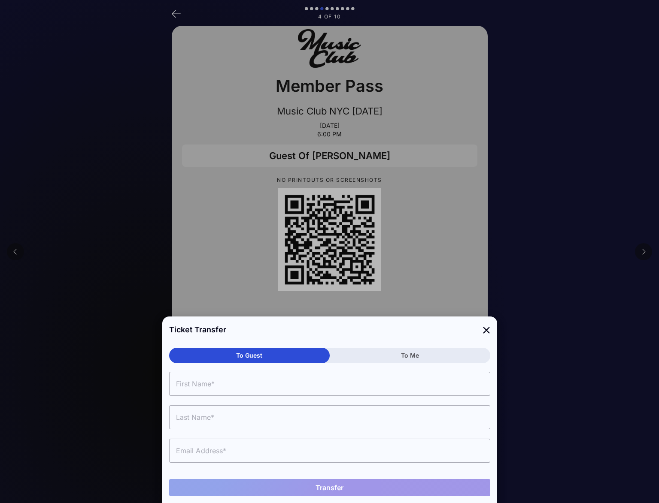
click at [227, 446] on input "text" at bounding box center [329, 451] width 321 height 24
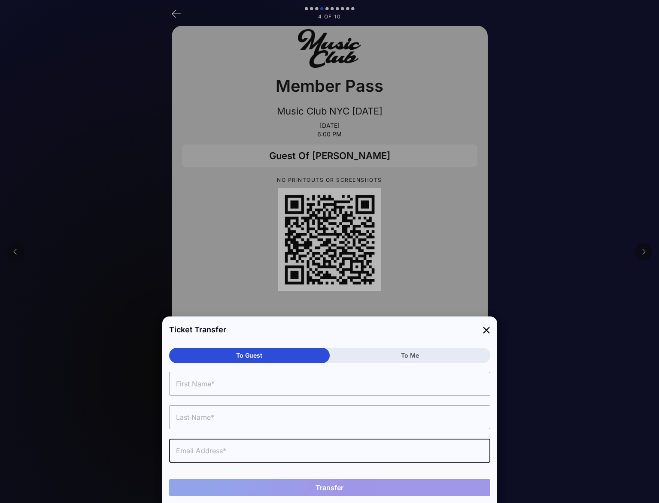
paste input "jsiris@hotmail.com"
type input "jsiris@hotmail.com"
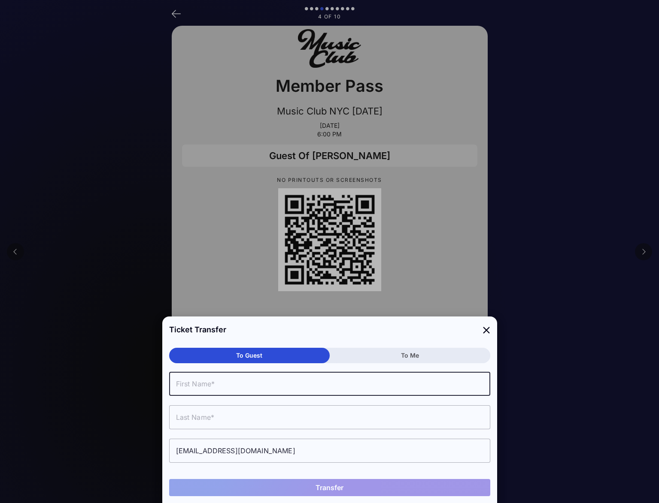
click at [190, 379] on input "text" at bounding box center [329, 384] width 321 height 24
type input "John"
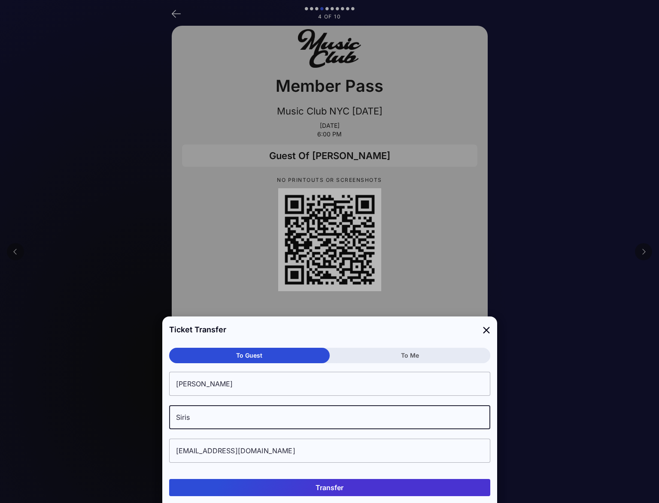
type input "Siris"
click at [359, 490] on button "Transfer" at bounding box center [329, 487] width 321 height 17
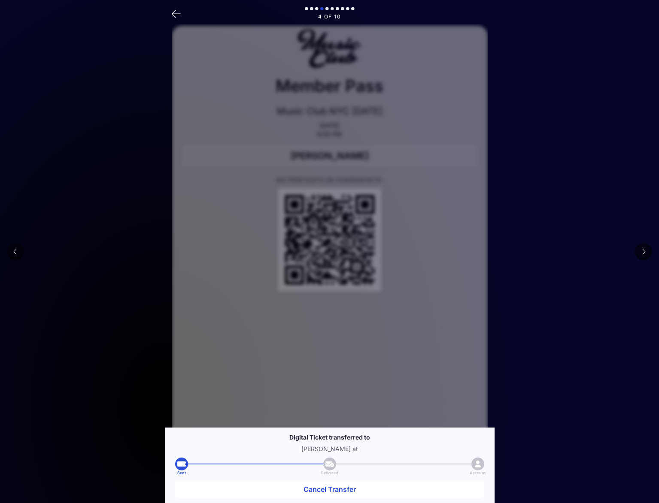
click at [641, 252] on button at bounding box center [643, 251] width 17 height 17
click at [643, 255] on icon at bounding box center [643, 252] width 4 height 7
click at [640, 252] on button at bounding box center [643, 251] width 17 height 17
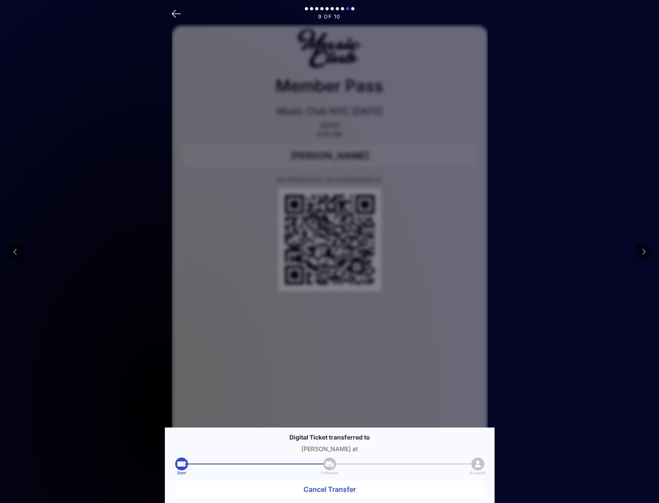
click at [640, 252] on button at bounding box center [643, 251] width 17 height 17
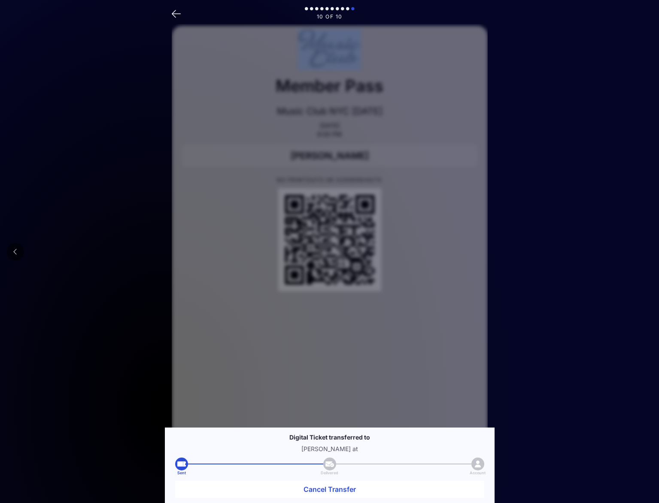
click at [640, 252] on main "10 of 10 Member Pass Music Club [GEOGRAPHIC_DATA] [DATE] [DATE] 6:00 PM [PERSON…" at bounding box center [329, 288] width 659 height 576
click at [176, 17] on icon at bounding box center [176, 13] width 9 height 12
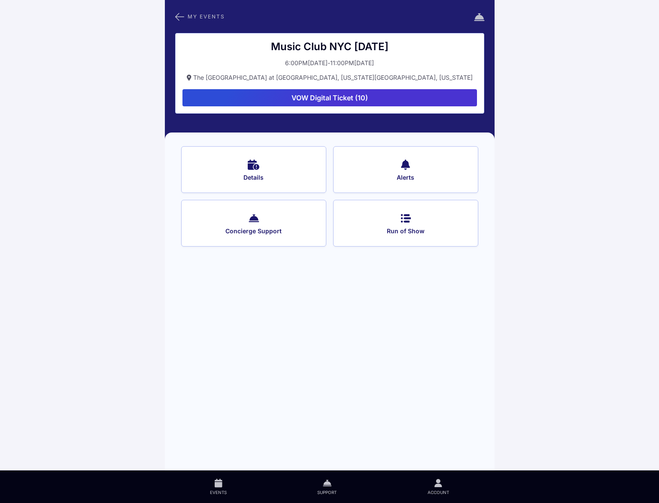
click at [176, 17] on icon at bounding box center [179, 16] width 9 height 11
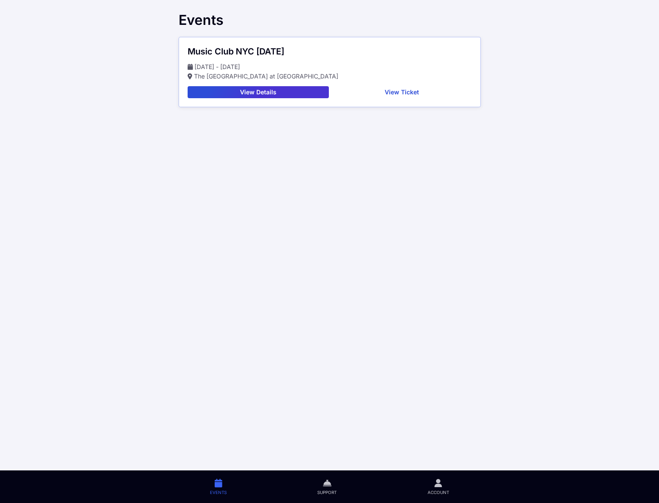
drag, startPoint x: 289, startPoint y: 205, endPoint x: 290, endPoint y: 161, distance: 43.8
click at [290, 205] on main "Events Music Club NYC 10/3/25 Oct 03 - Oct 03 The Grand Ballroom at Manhattan C…" at bounding box center [329, 251] width 659 height 503
click at [403, 93] on button "View Ticket" at bounding box center [401, 92] width 139 height 12
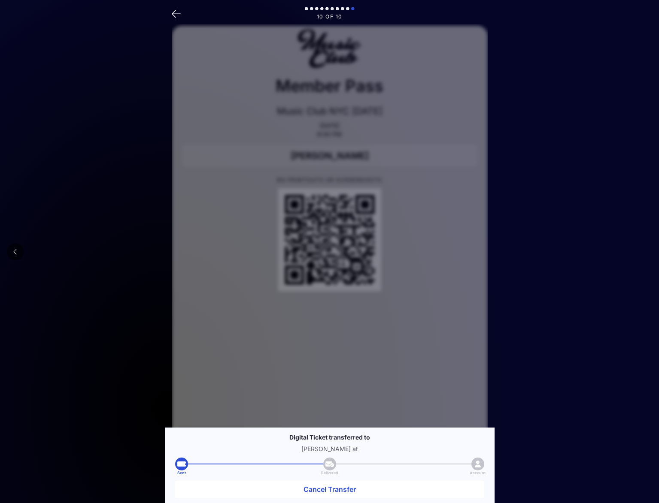
click at [119, 275] on main "10 of 10 Member Pass Music Club NYC 10/3/25 Oct 03, 2025 6:00 PM Michael Nieren…" at bounding box center [329, 288] width 659 height 576
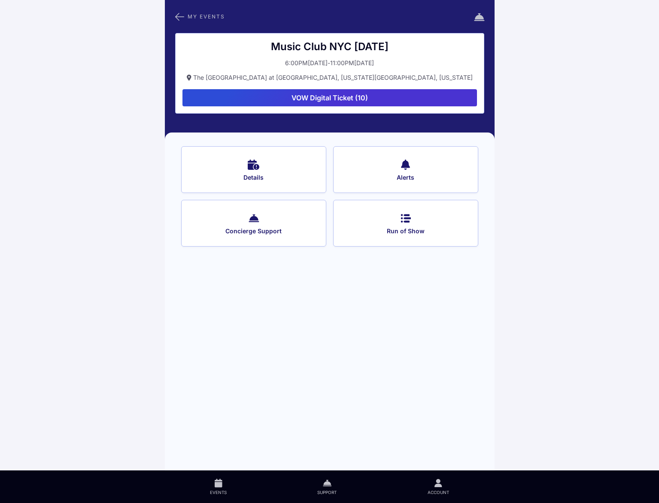
click at [347, 97] on button "VOW Digital Ticket (10)" at bounding box center [329, 97] width 294 height 17
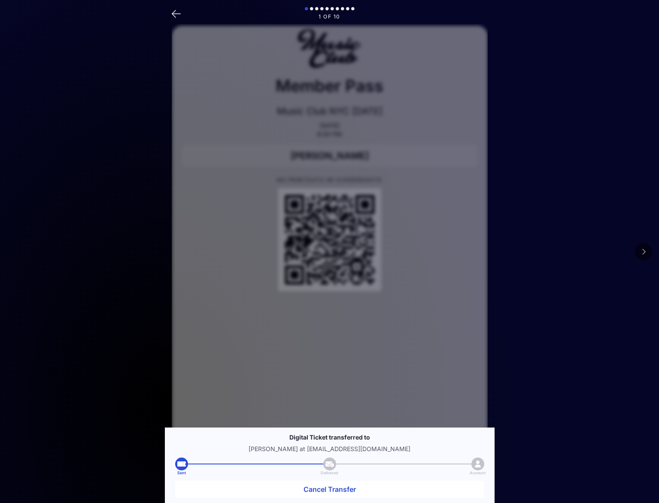
click at [643, 252] on icon at bounding box center [643, 252] width 4 height 7
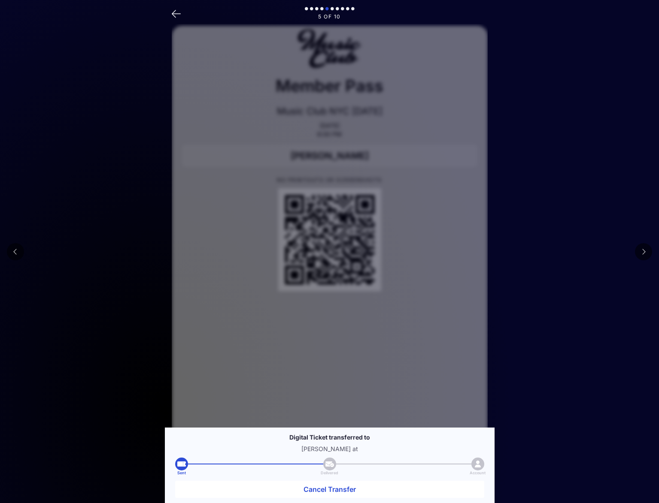
click at [643, 252] on icon at bounding box center [643, 252] width 4 height 7
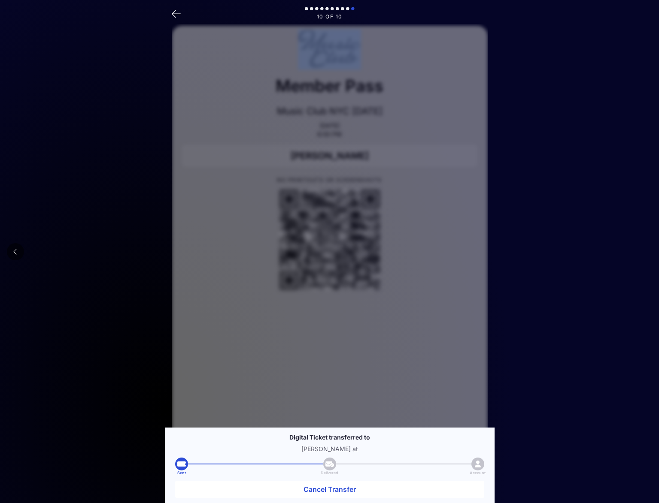
click at [643, 252] on main "10 of 10 Member Pass Music Club [GEOGRAPHIC_DATA] [DATE] [DATE] 6:00 PM [PERSON…" at bounding box center [329, 288] width 659 height 576
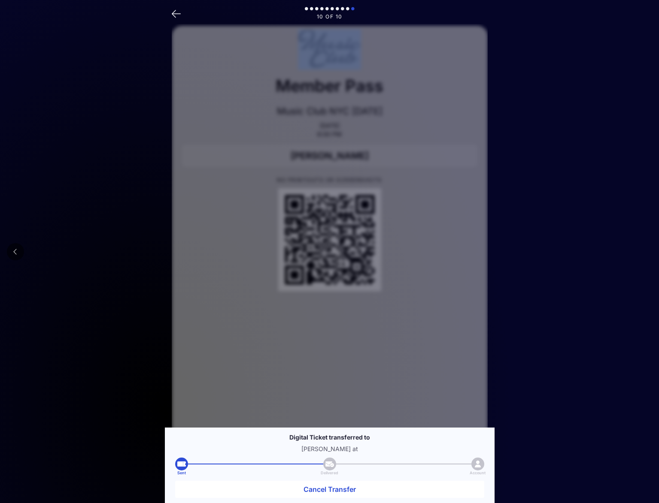
click at [15, 252] on icon at bounding box center [15, 252] width 4 height 7
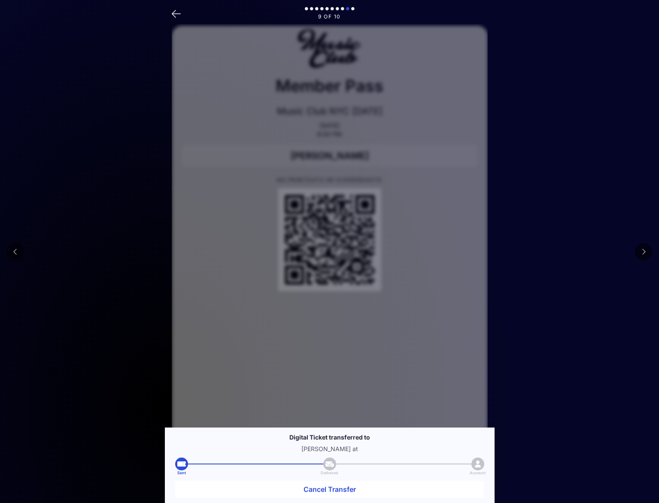
click at [15, 252] on icon at bounding box center [15, 252] width 4 height 7
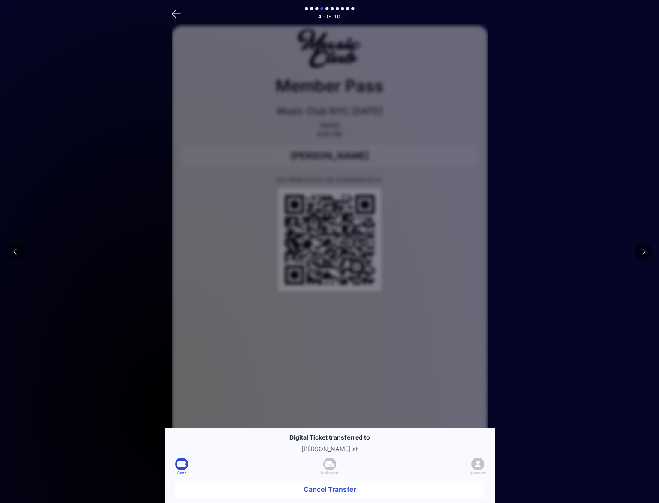
click at [15, 252] on icon at bounding box center [15, 252] width 4 height 7
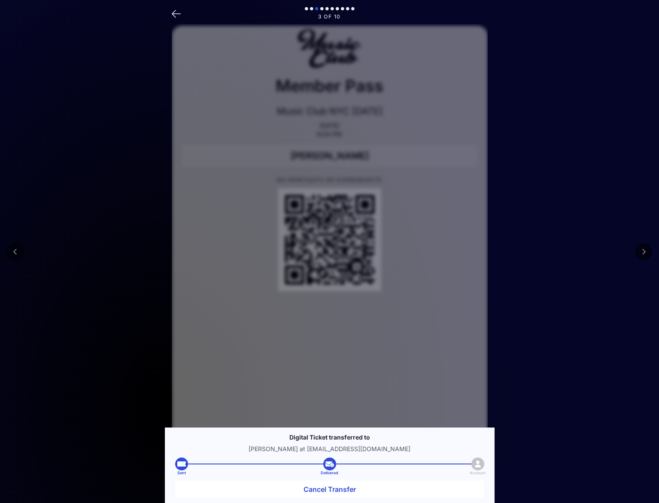
click at [15, 252] on icon at bounding box center [15, 252] width 4 height 7
